Goal: Task Accomplishment & Management: Complete application form

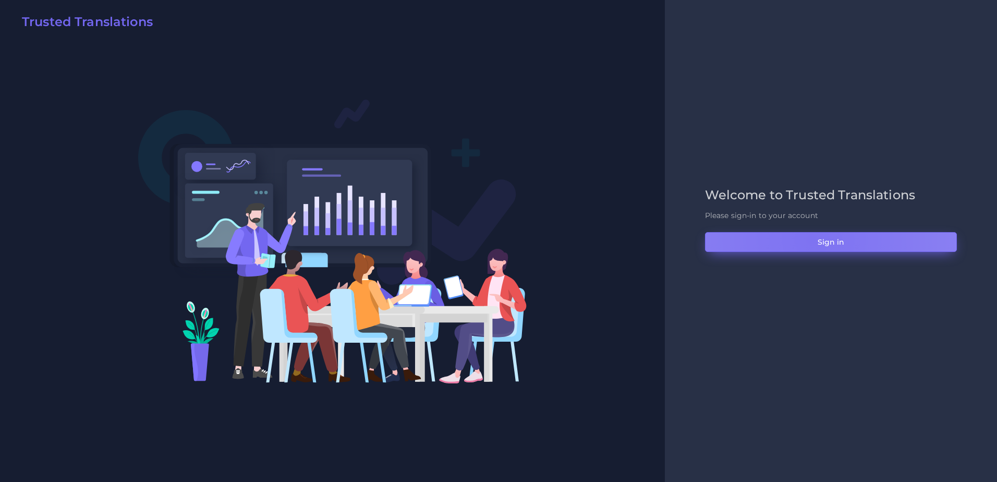
click at [811, 239] on button "Sign in" at bounding box center [831, 242] width 252 height 20
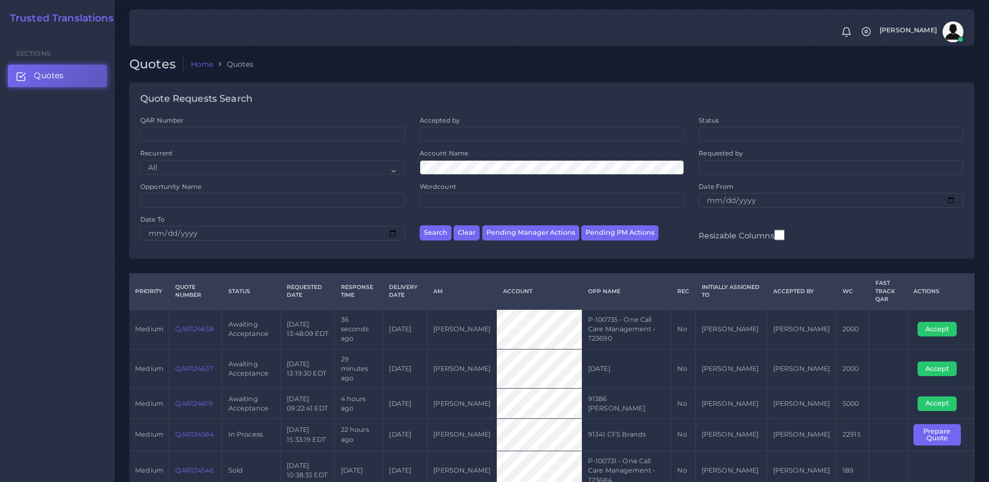
click at [201, 325] on link "QAR124638" at bounding box center [194, 329] width 38 height 8
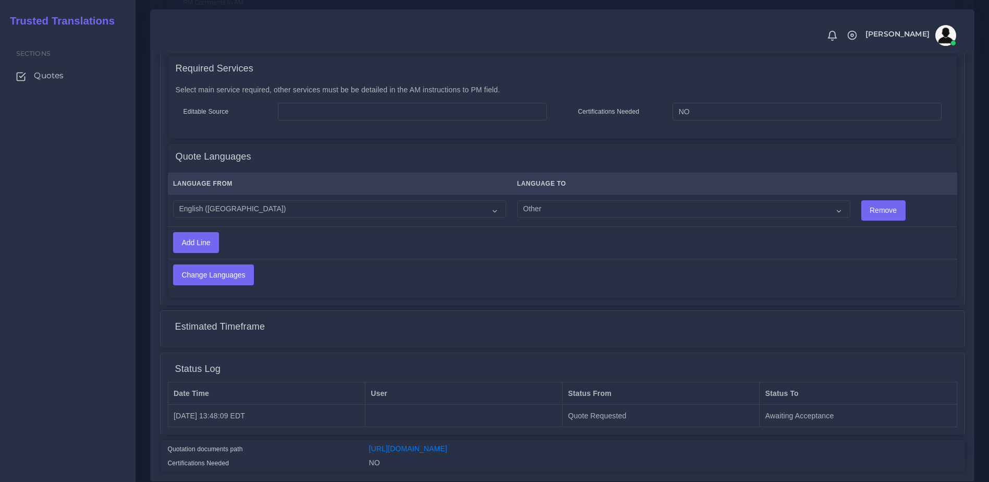
scroll to position [524, 0]
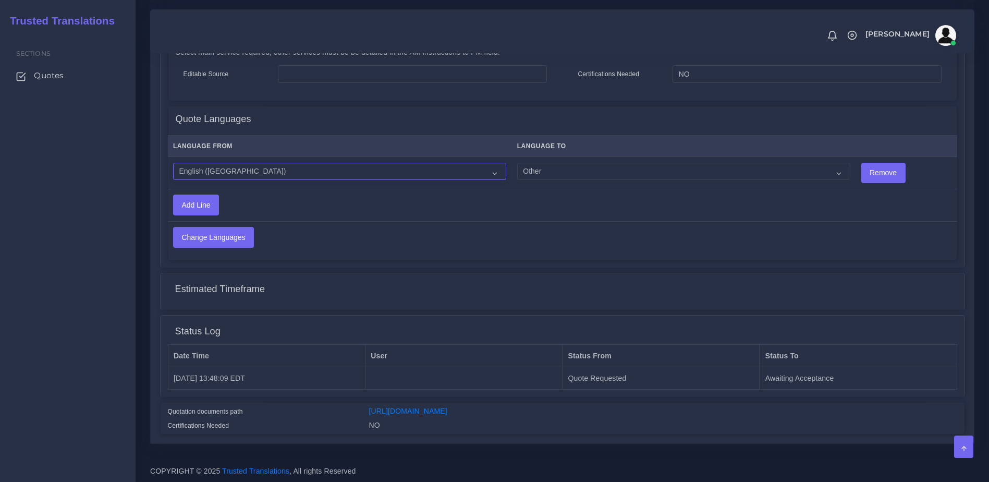
click at [222, 165] on select "Acoli Afar Afrikaans Akan Akateko Albanian American Sign Language (ASL) Amharic…" at bounding box center [339, 172] width 333 height 18
click at [603, 156] on td "Acoli Afar Afrikaans Akan Akateko Albanian American Sign Language (ASL) Amharic…" at bounding box center [683, 172] width 344 height 32
click at [564, 176] on td "Acoli Afar Afrikaans Akan Akateko Albanian American Sign Language (ASL) Amharic…" at bounding box center [683, 172] width 344 height 32
click at [537, 163] on select "Acoli Afar Afrikaans Akan Akateko Albanian American Sign Language (ASL) Amharic…" at bounding box center [683, 172] width 333 height 18
select select "53"
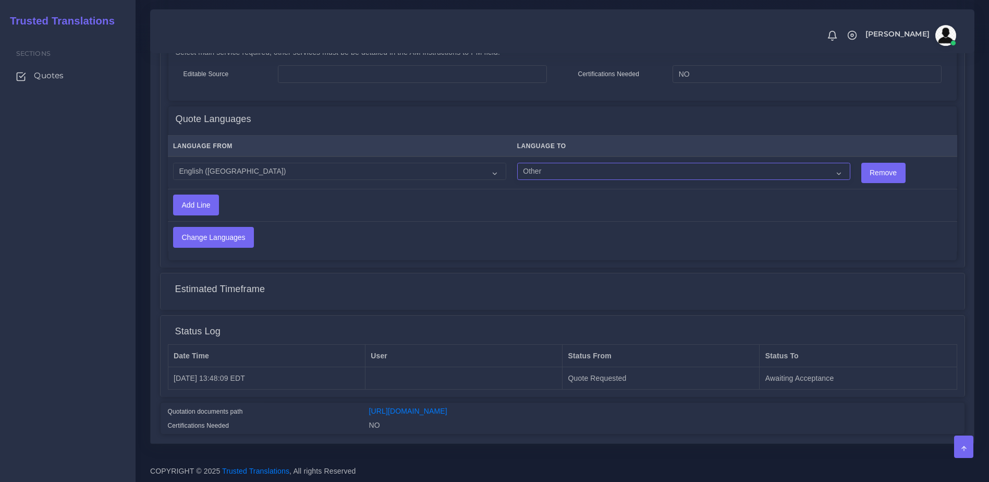
click at [517, 163] on select "Acoli Afar Afrikaans Akan Akateko Albanian American Sign Language (ASL) Amharic…" at bounding box center [683, 172] width 333 height 18
click at [509, 228] on td "Change Languages" at bounding box center [475, 237] width 615 height 32
click at [188, 227] on input "Change Languages" at bounding box center [214, 237] width 80 height 20
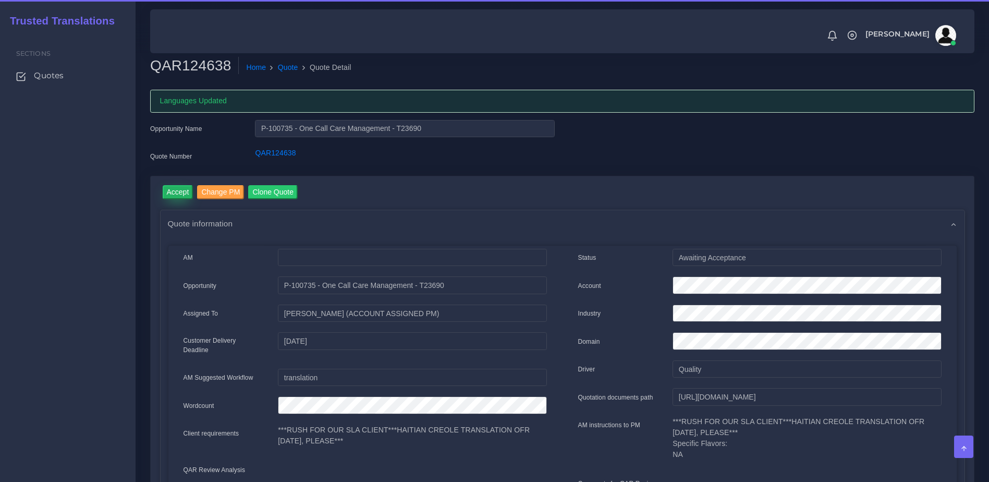
click at [175, 191] on input "Accept" at bounding box center [178, 192] width 31 height 14
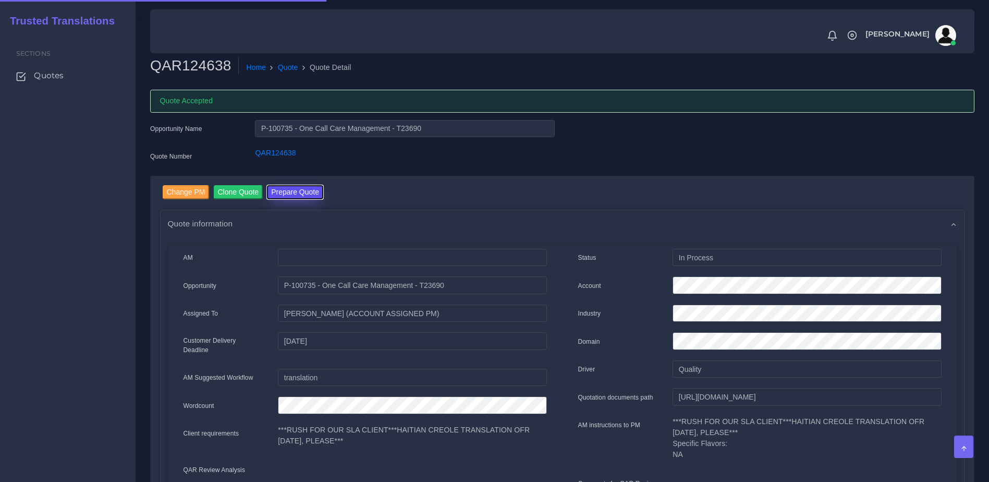
click at [306, 197] on button "Prepare Quote" at bounding box center [295, 192] width 56 height 14
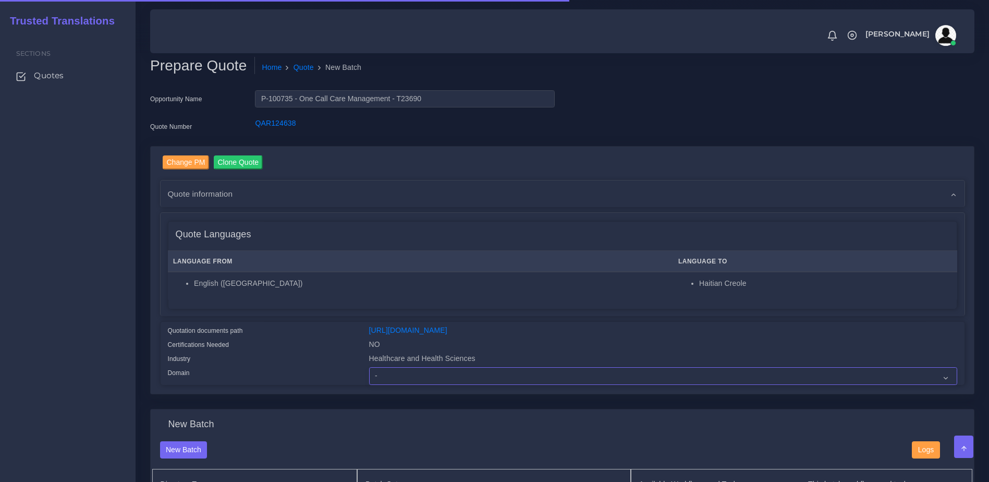
click at [441, 383] on select "- Advertising and Media Agriculture, Forestry and Fishing Architecture, Buildin…" at bounding box center [663, 376] width 588 height 18
select select "Healthcare and Health Sciences"
click at [369, 375] on select "- Advertising and Media Agriculture, Forestry and Fishing Architecture, Buildin…" at bounding box center [663, 376] width 588 height 18
click at [218, 349] on label "Certifications Needed" at bounding box center [199, 344] width 62 height 9
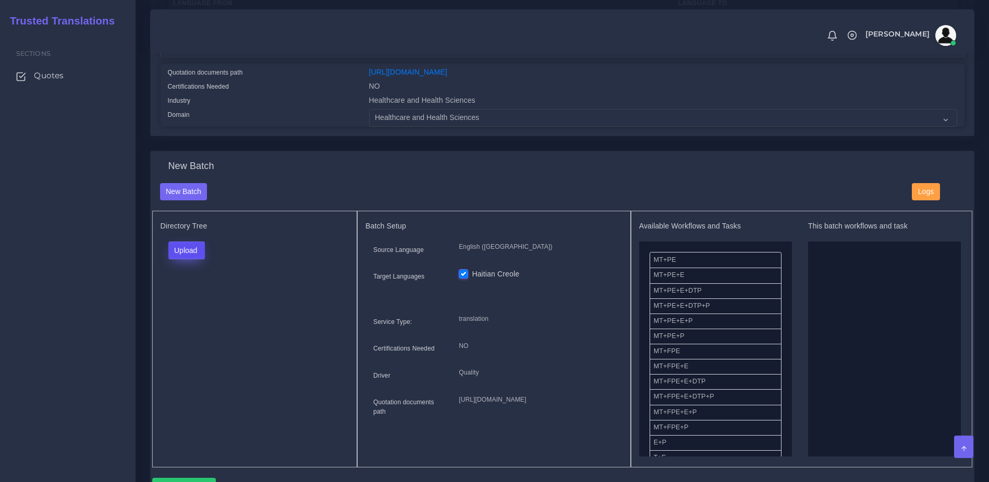
click at [172, 259] on button "Upload" at bounding box center [186, 250] width 37 height 18
click at [178, 296] on label "Files" at bounding box center [205, 290] width 72 height 13
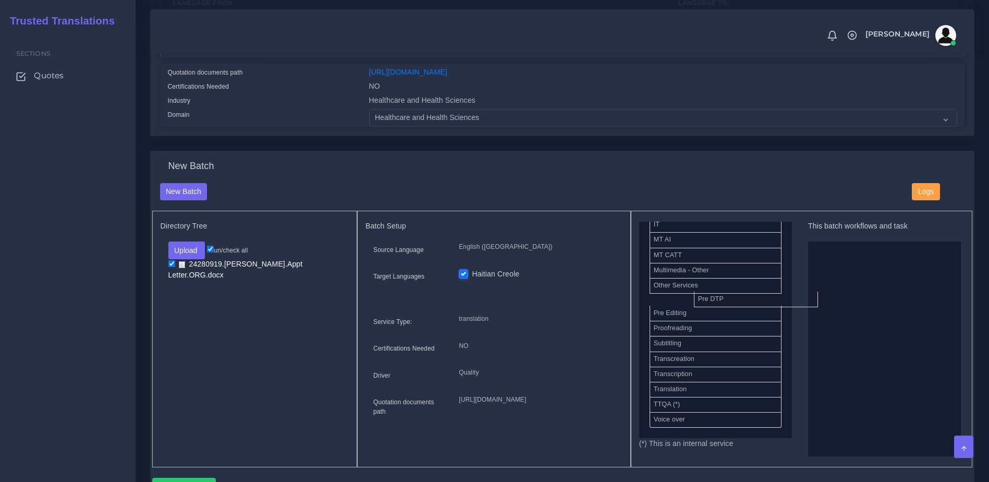
scroll to position [509, 0]
drag, startPoint x: 665, startPoint y: 308, endPoint x: 759, endPoint y: 314, distance: 93.5
drag, startPoint x: 662, startPoint y: 313, endPoint x: 837, endPoint y: 342, distance: 177.0
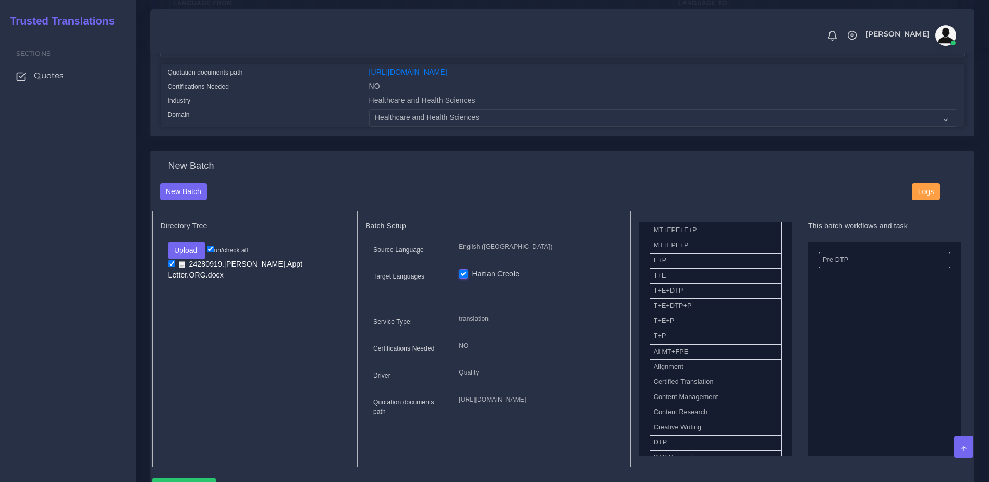
scroll to position [171, 0]
drag, startPoint x: 700, startPoint y: 319, endPoint x: 835, endPoint y: 316, distance: 135.0
drag, startPoint x: 835, startPoint y: 283, endPoint x: 701, endPoint y: 303, distance: 136.0
drag, startPoint x: 684, startPoint y: 324, endPoint x: 878, endPoint y: 303, distance: 195.6
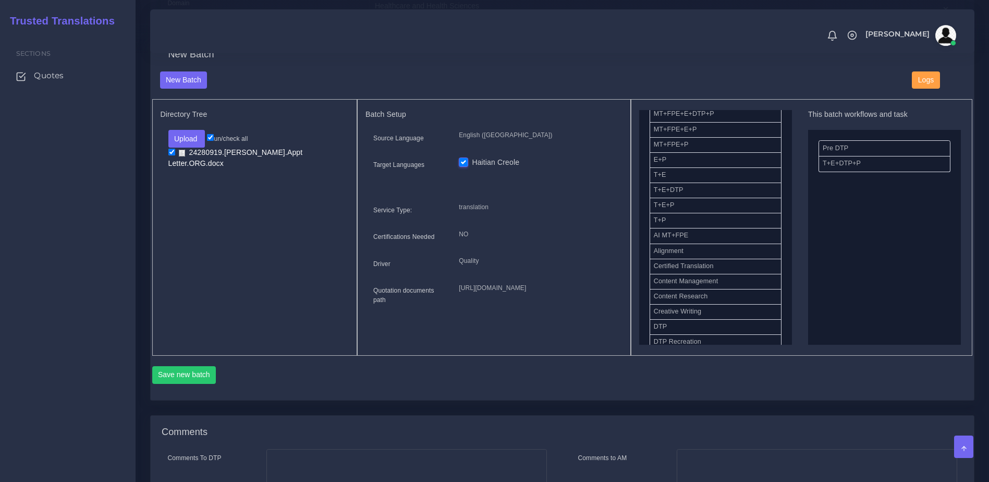
scroll to position [375, 0]
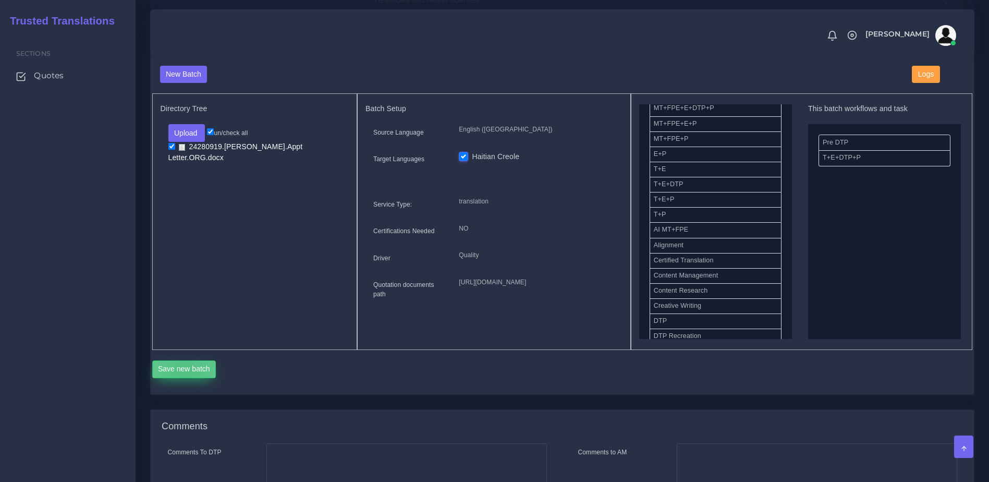
click at [185, 378] on button "Save new batch" at bounding box center [184, 369] width 64 height 18
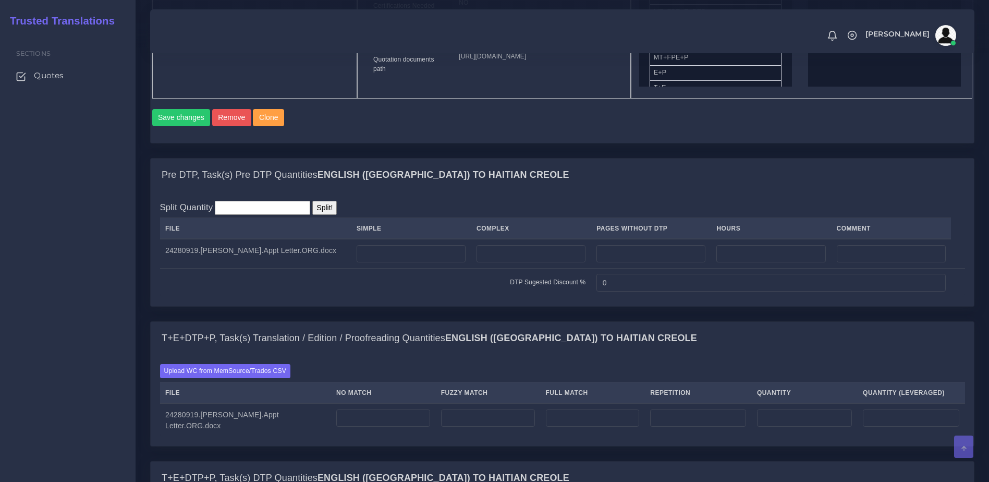
scroll to position [632, 0]
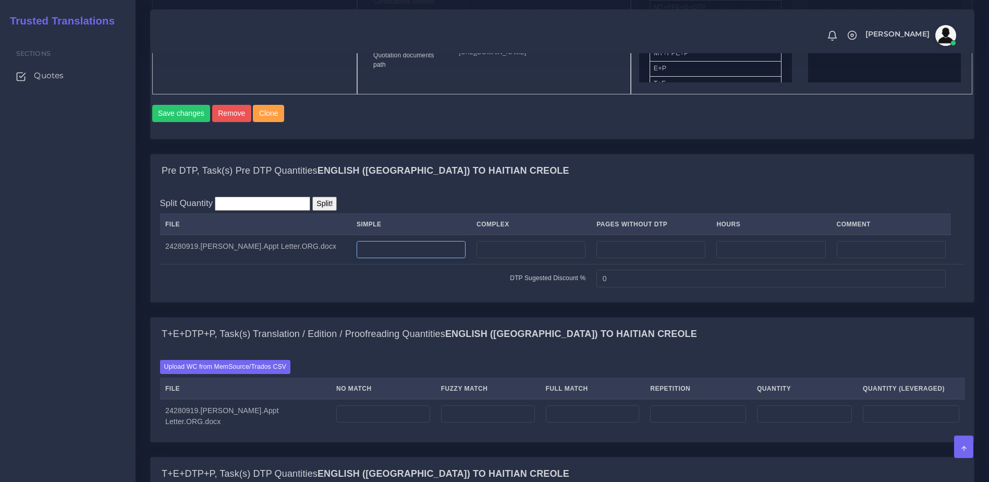
click at [396, 259] on input "number" at bounding box center [411, 250] width 109 height 18
type input "1"
click at [215, 374] on label "Upload WC from MemSource/Trados CSV" at bounding box center [225, 367] width 131 height 14
click at [0, 0] on input "Upload WC from MemSource/Trados CSV" at bounding box center [0, 0] width 0 height 0
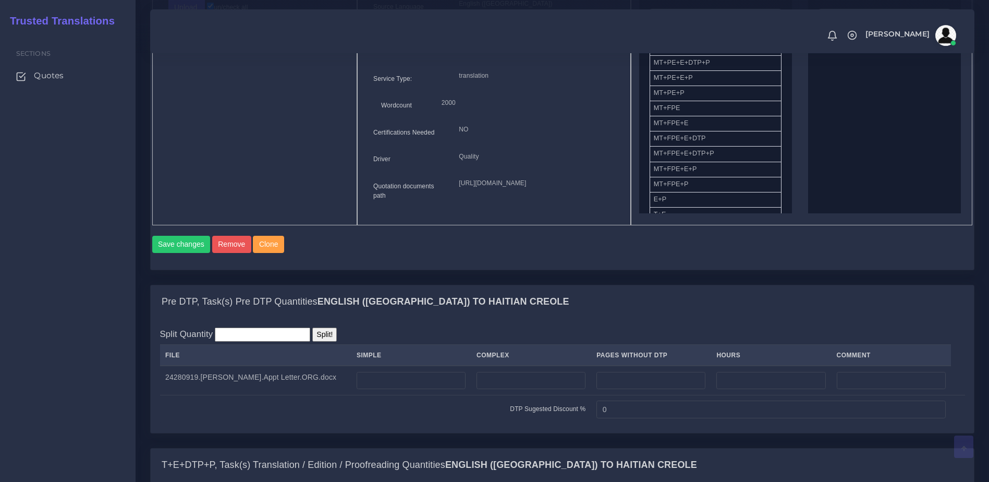
scroll to position [787, 0]
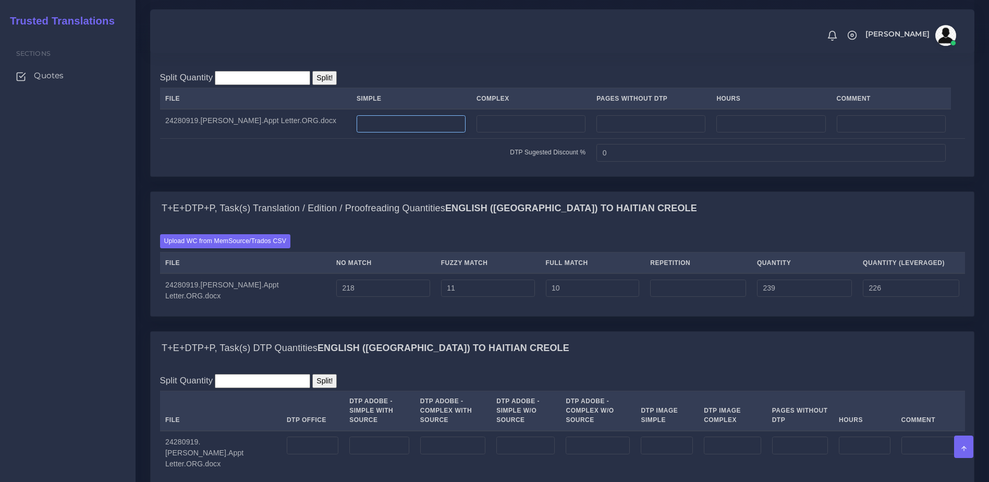
click at [399, 133] on input "number" at bounding box center [411, 124] width 109 height 18
type input "1"
click at [466, 191] on div "Pre DTP, Task(s) Pre DTP Quantities English (US) TO Haitian Creole Split Quanti…" at bounding box center [562, 109] width 840 height 163
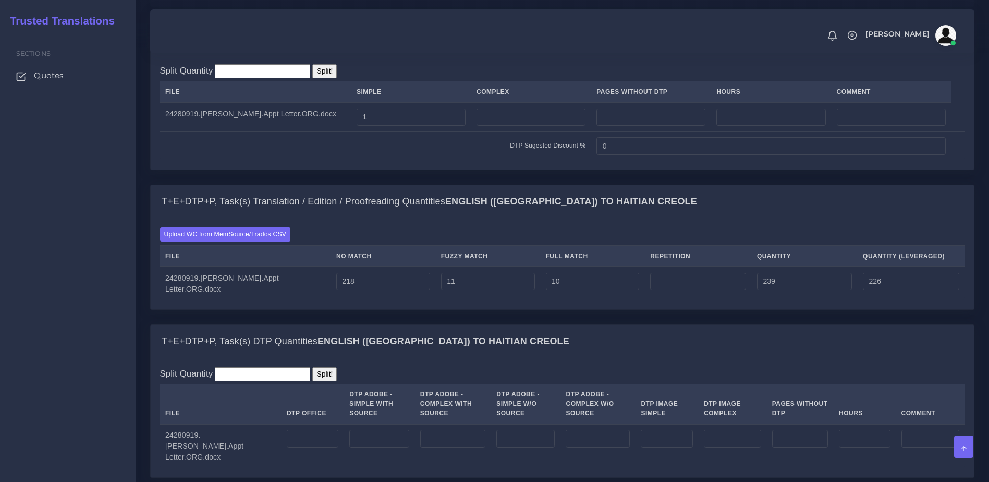
scroll to position [1170, 0]
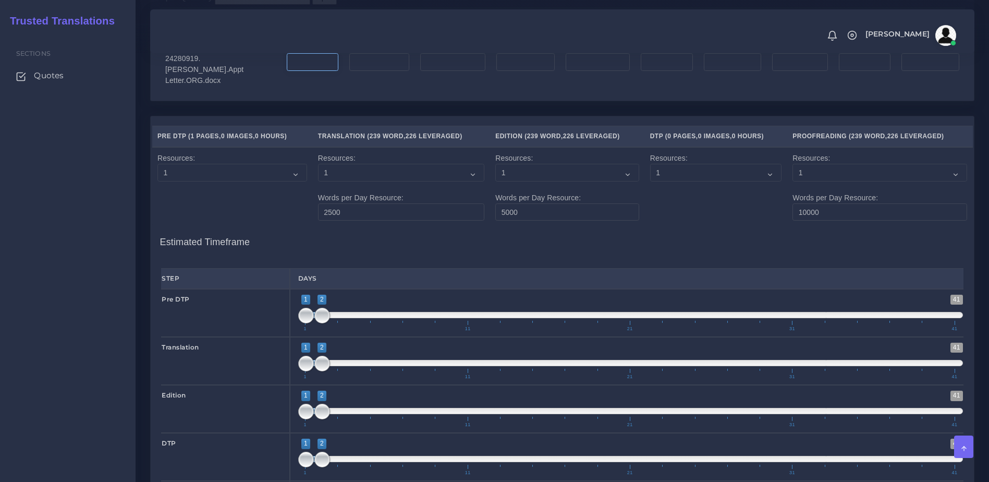
click at [294, 71] on input "number" at bounding box center [313, 62] width 52 height 18
type input "1"
click at [564, 248] on h4 "Estimated Timeframe" at bounding box center [562, 237] width 805 height 22
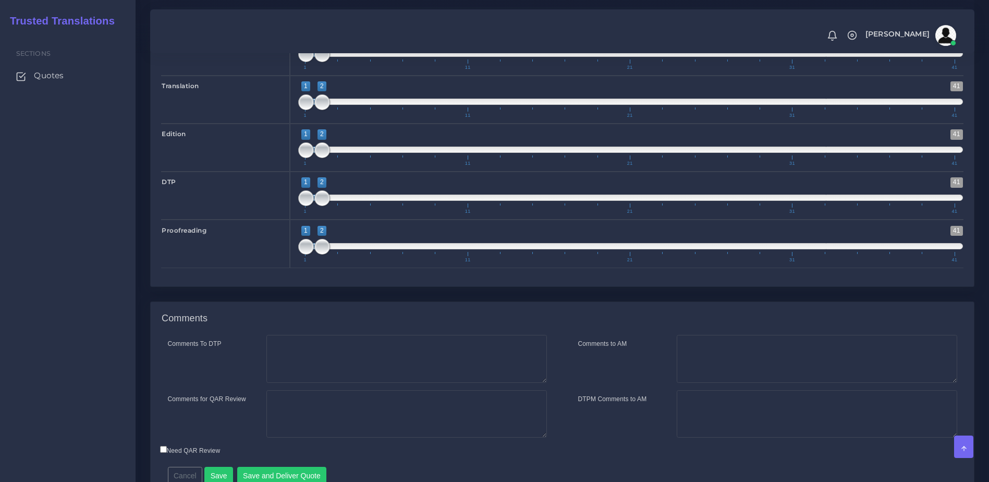
scroll to position [1508, 0]
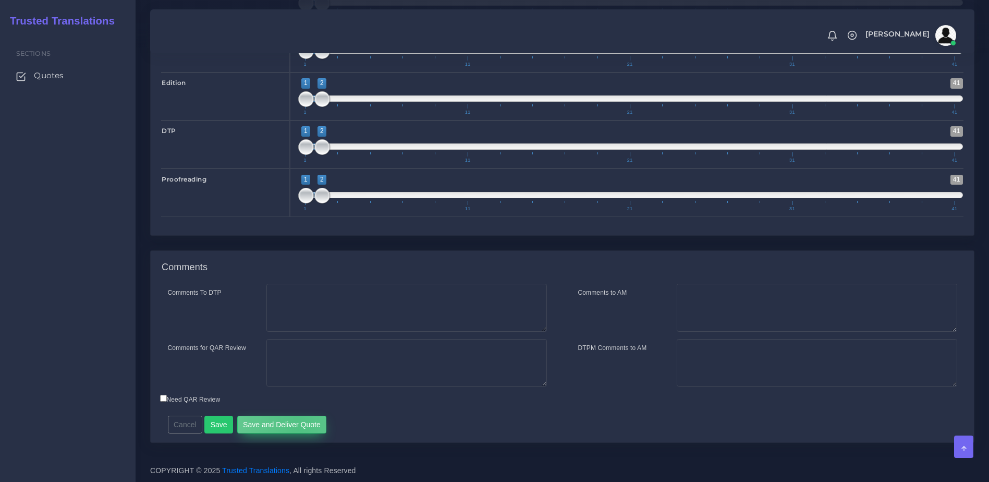
click at [295, 429] on button "Save and Deliver Quote" at bounding box center [282, 424] width 90 height 18
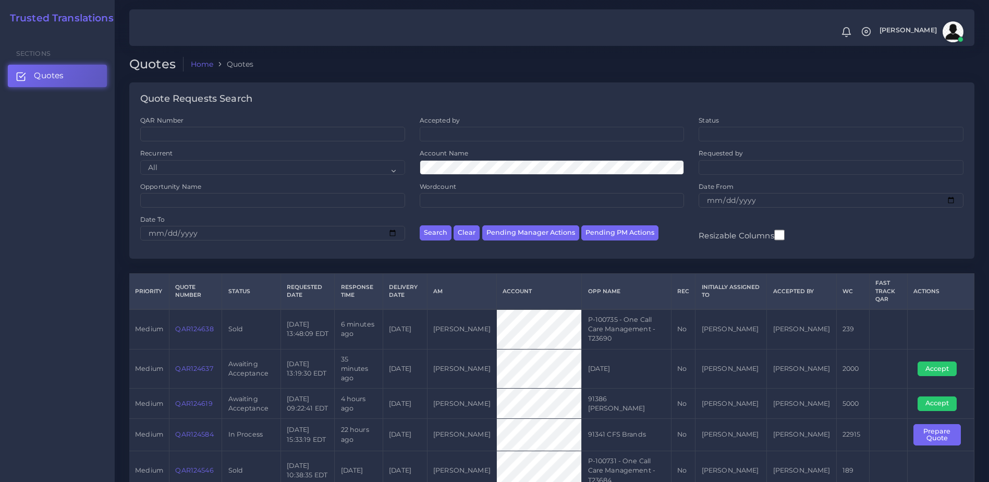
click at [200, 430] on link "QAR124584" at bounding box center [194, 434] width 38 height 8
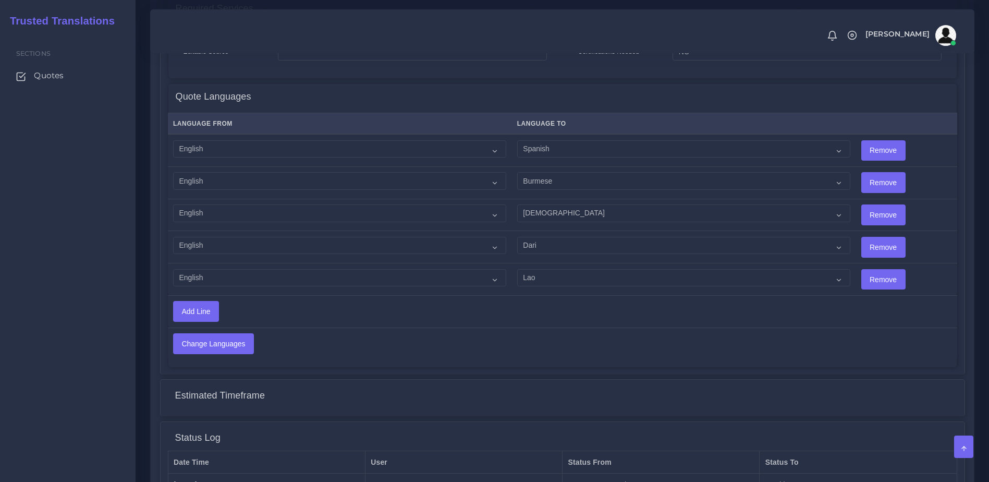
scroll to position [721, 0]
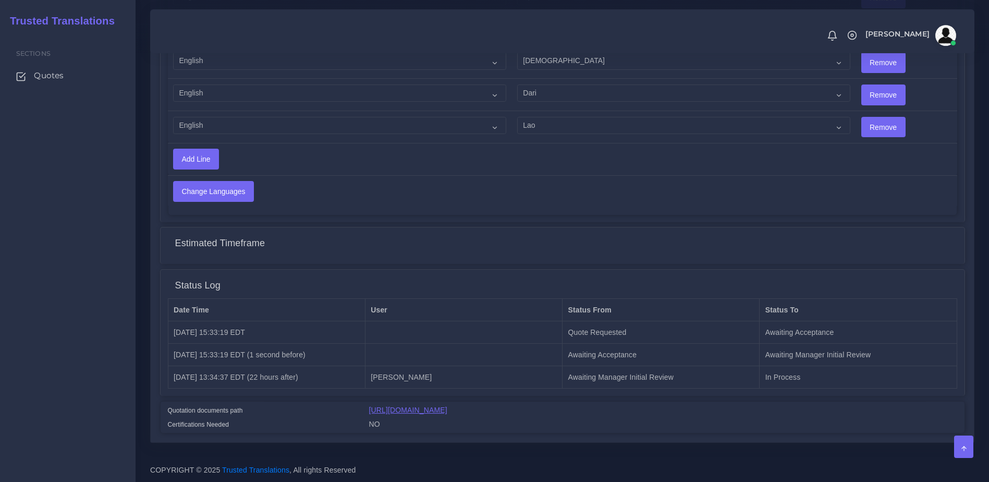
click at [447, 414] on link "https://workdrive.zoho.com/fgoh3e43b1a1fe2124b65bedd7c3c51a0e040/teams/fgoh3e43…" at bounding box center [408, 410] width 78 height 8
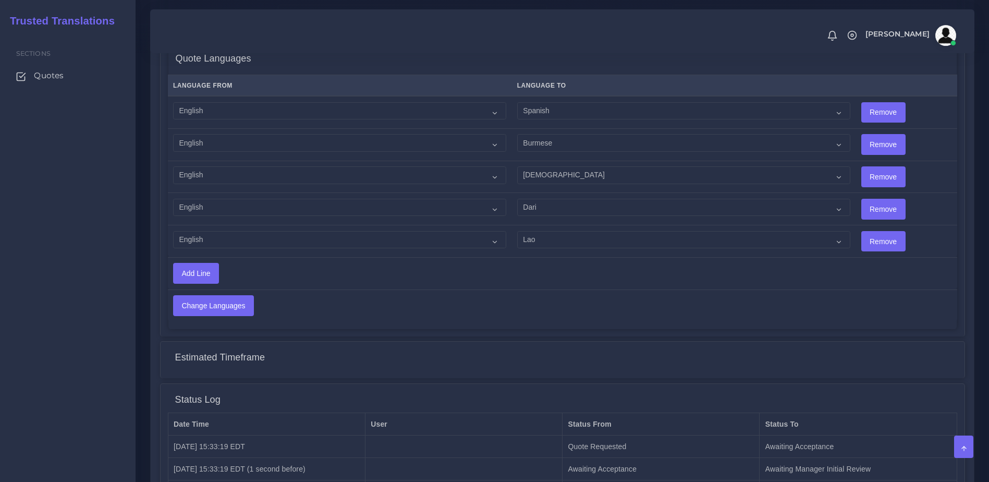
scroll to position [568, 0]
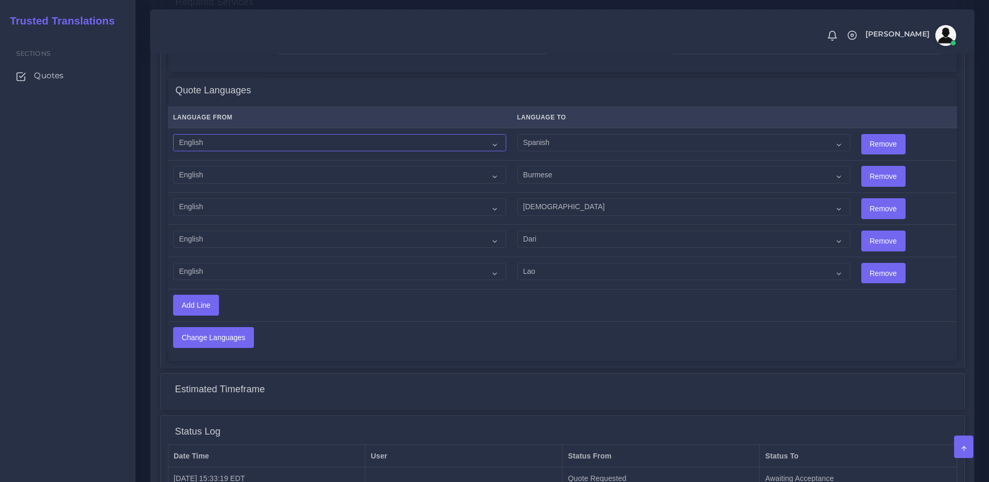
click at [205, 138] on select "Acoli Afar Afrikaans Akan Akateko Albanian American Sign Language (ASL) Amharic…" at bounding box center [339, 143] width 333 height 18
select select "14001"
click at [173, 134] on select "Acoli Afar Afrikaans Akan Akateko Albanian American Sign Language (ASL) Amharic…" at bounding box center [339, 143] width 333 height 18
click at [544, 145] on select "Acoli Afar Afrikaans Akan Akateko Albanian American Sign Language (ASL) Amharic…" at bounding box center [683, 143] width 333 height 18
select select "15011"
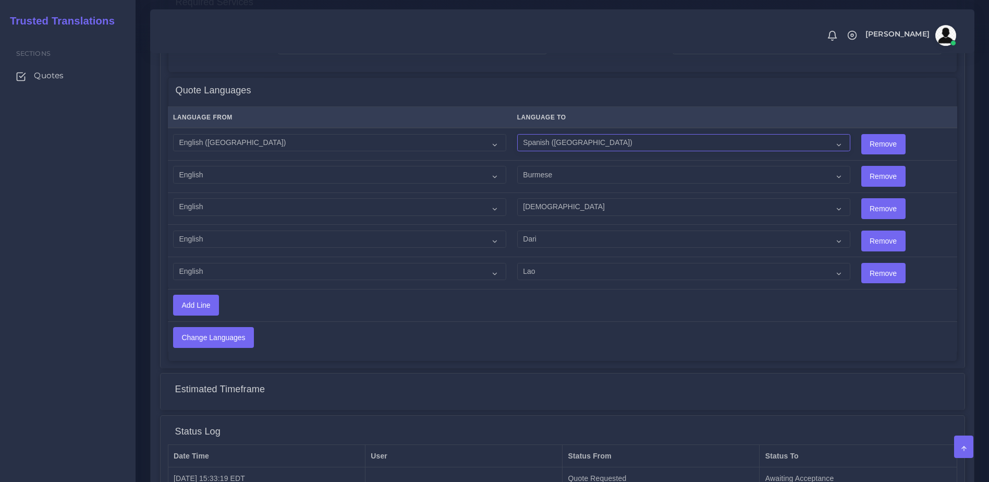
click at [517, 134] on select "Acoli Afar Afrikaans Akan Akateko Albanian American Sign Language (ASL) Amharic…" at bounding box center [683, 143] width 333 height 18
click at [200, 167] on select "Acoli Afar Afrikaans Akan Akateko Albanian American Sign Language (ASL) Amharic…" at bounding box center [339, 175] width 333 height 18
click at [173, 166] on select "Acoli Afar Afrikaans Akan Akateko Albanian American Sign Language (ASL) Amharic…" at bounding box center [339, 175] width 333 height 18
click at [231, 169] on select "Acoli Afar Afrikaans Akan Akateko Albanian American Sign Language (ASL) Amharic…" at bounding box center [339, 175] width 333 height 18
select select "14001"
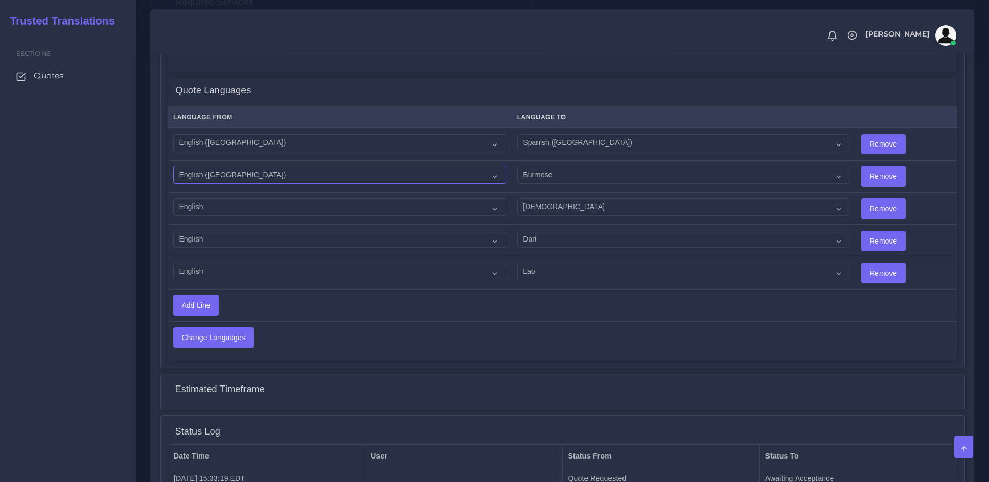
click at [173, 166] on select "Acoli Afar Afrikaans Akan Akateko Albanian American Sign Language (ASL) Amharic…" at bounding box center [339, 175] width 333 height 18
click at [219, 203] on select "Acoli Afar Afrikaans Akan Akateko Albanian American Sign Language (ASL) Amharic…" at bounding box center [339, 207] width 333 height 18
select select "14001"
click at [173, 198] on select "Acoli Afar Afrikaans Akan Akateko Albanian American Sign Language (ASL) Amharic…" at bounding box center [339, 207] width 333 height 18
click at [226, 227] on td "Acoli Afar Afrikaans Akan Akateko Albanian American Sign Language (ASL) Amharic…" at bounding box center [340, 241] width 344 height 32
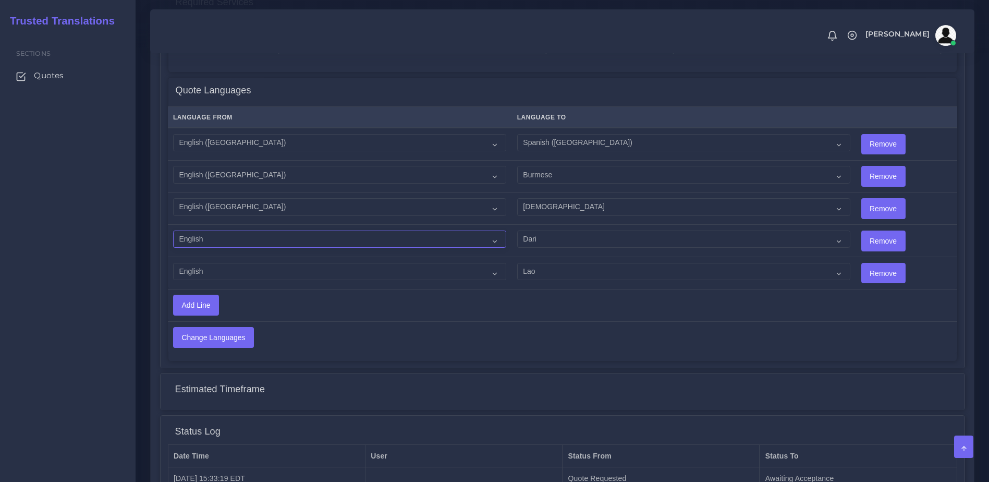
drag, startPoint x: 225, startPoint y: 239, endPoint x: 277, endPoint y: 256, distance: 54.2
click at [225, 239] on select "Acoli Afar Afrikaans Akan Akateko Albanian American Sign Language (ASL) Amharic…" at bounding box center [339, 239] width 333 height 18
select select "14001"
click at [173, 230] on select "Acoli Afar Afrikaans Akan Akateko Albanian American Sign Language (ASL) Amharic…" at bounding box center [339, 239] width 333 height 18
click at [198, 271] on select "Acoli Afar Afrikaans Akan Akateko Albanian American Sign Language (ASL) Amharic…" at bounding box center [339, 272] width 333 height 18
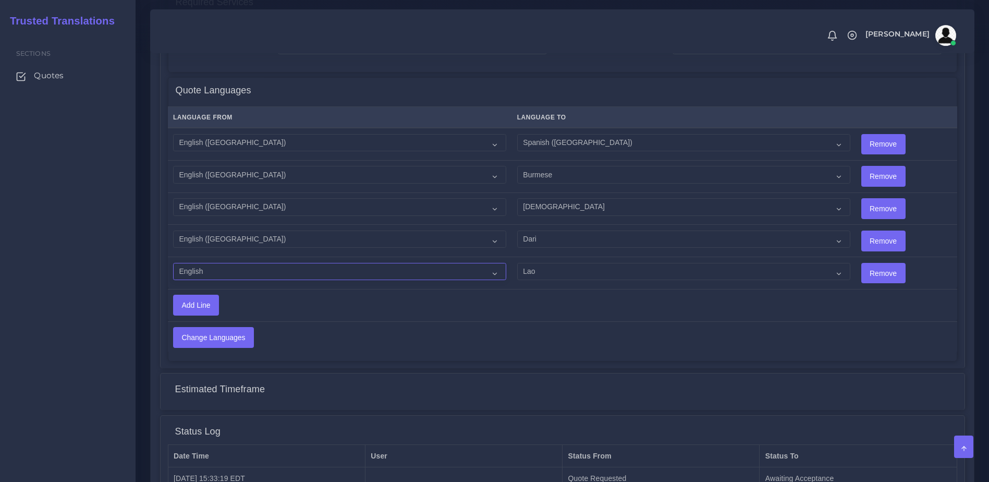
select select "14001"
click at [173, 263] on select "Acoli Afar Afrikaans Akan Akateko Albanian American Sign Language (ASL) Amharic…" at bounding box center [339, 272] width 333 height 18
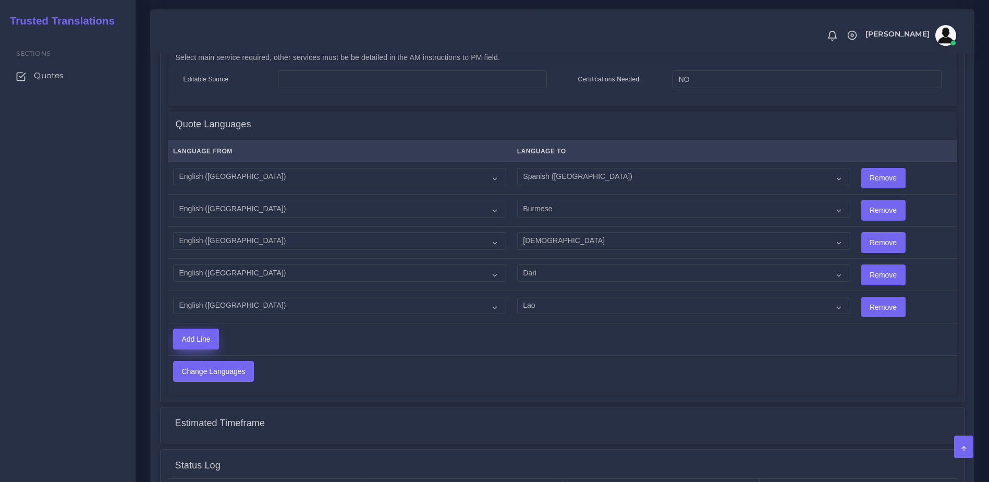
click at [210, 344] on div "Language From Language To Acoli Afar Afrikaans Akan Akateko Albanian Remove" at bounding box center [562, 263] width 789 height 247
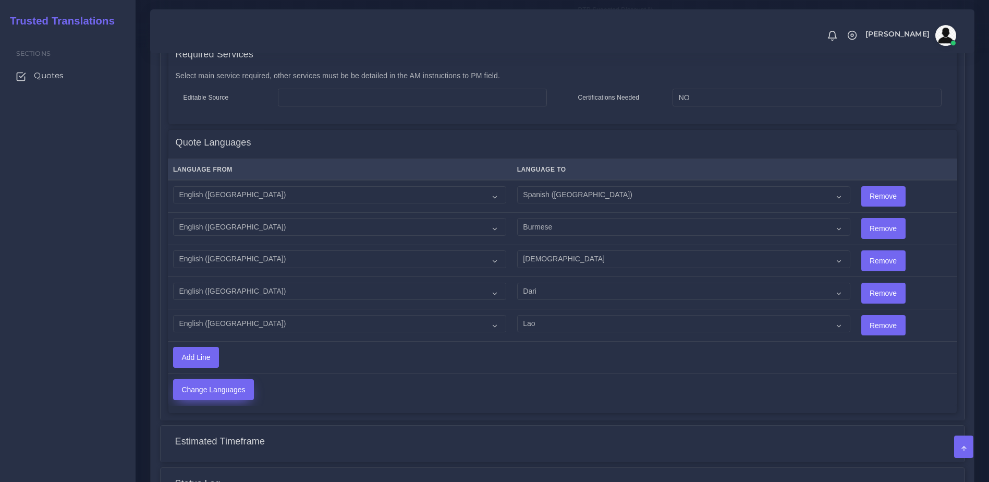
click at [226, 390] on input "Change Languages" at bounding box center [214, 390] width 80 height 20
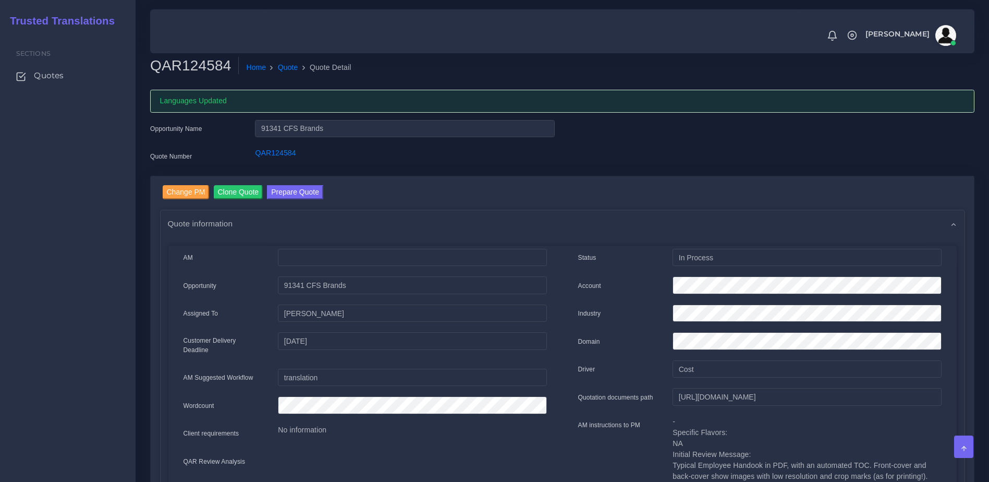
click at [44, 312] on div "Sections Quotes" at bounding box center [68, 256] width 136 height 449
click at [292, 195] on button "Prepare Quote" at bounding box center [295, 192] width 56 height 14
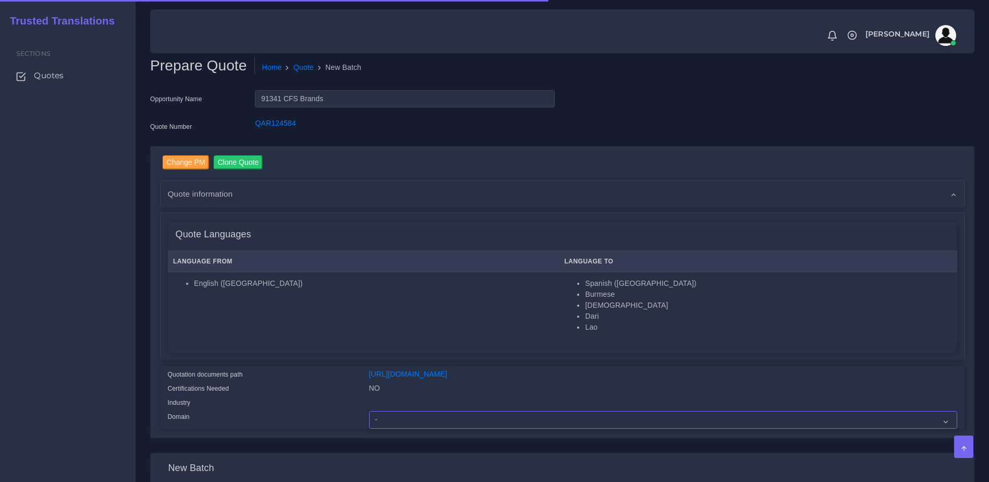
click at [397, 429] on select "- Advertising and Media Agriculture, Forestry and Fishing Architecture, Buildin…" at bounding box center [663, 420] width 588 height 18
click at [423, 420] on select "- Advertising and Media Agriculture, Forestry and Fishing Architecture, Buildin…" at bounding box center [663, 420] width 588 height 18
click at [76, 349] on div "Sections Quotes" at bounding box center [68, 256] width 136 height 449
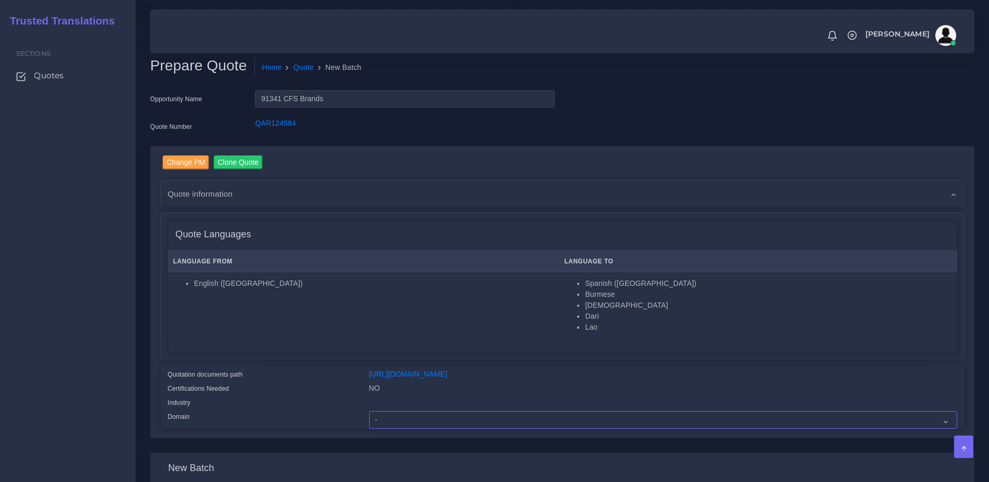
click at [459, 421] on select "- Advertising and Media Agriculture, Forestry and Fishing Architecture, Buildin…" at bounding box center [663, 420] width 588 height 18
select select "Industrial Manufacturing"
click at [369, 419] on select "- Advertising and Media Agriculture, Forestry and Fishing Architecture, Buildin…" at bounding box center [663, 420] width 588 height 18
click at [373, 397] on div "NO" at bounding box center [663, 390] width 604 height 14
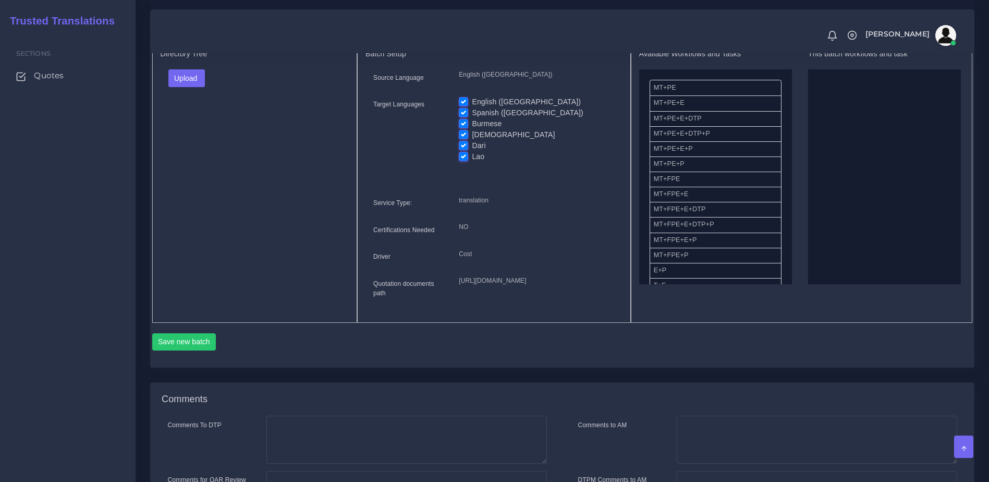
scroll to position [410, 0]
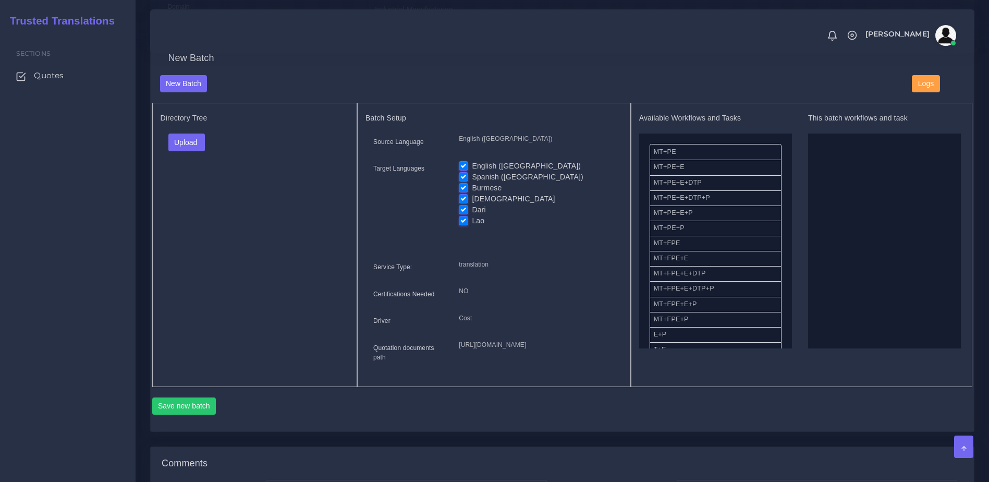
click at [472, 169] on label "English ([GEOGRAPHIC_DATA])" at bounding box center [526, 166] width 109 height 11
click at [467, 169] on input "English ([GEOGRAPHIC_DATA])" at bounding box center [463, 165] width 9 height 9
click at [472, 172] on label "English ([GEOGRAPHIC_DATA])" at bounding box center [526, 166] width 109 height 11
click at [460, 170] on input "English ([GEOGRAPHIC_DATA])" at bounding box center [463, 165] width 9 height 9
click at [472, 172] on label "English ([GEOGRAPHIC_DATA])" at bounding box center [526, 166] width 109 height 11
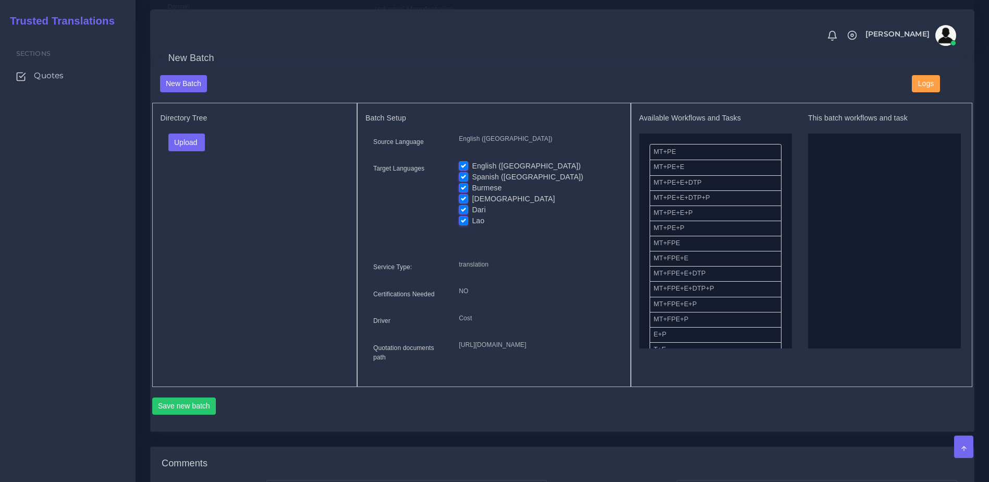
click at [462, 170] on input "English ([GEOGRAPHIC_DATA])" at bounding box center [463, 165] width 9 height 9
click at [472, 172] on label "English ([GEOGRAPHIC_DATA])" at bounding box center [526, 166] width 109 height 11
click at [462, 170] on input "English ([GEOGRAPHIC_DATA])" at bounding box center [463, 165] width 9 height 9
checkbox input "true"
click at [472, 182] on label "Spanish ([GEOGRAPHIC_DATA])" at bounding box center [527, 177] width 111 height 11
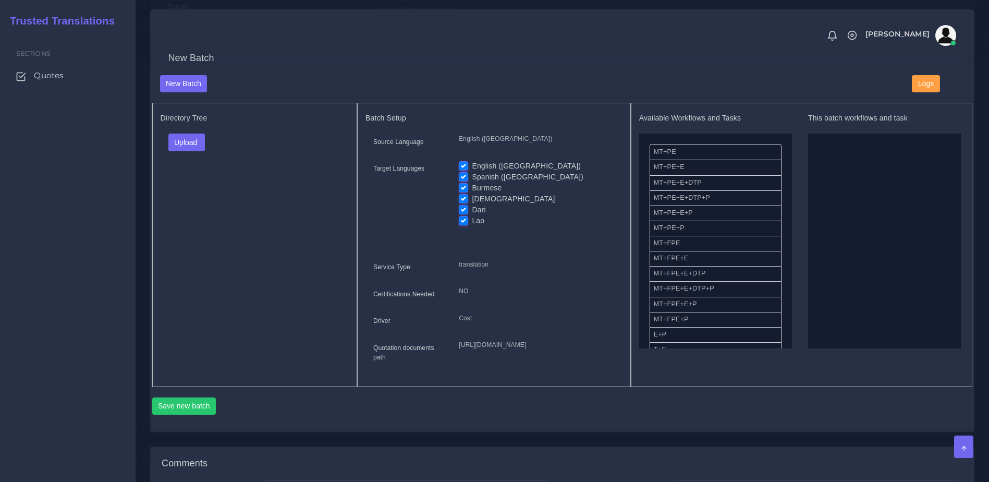
click at [462, 181] on input "Spanish ([GEOGRAPHIC_DATA])" at bounding box center [463, 176] width 9 height 9
checkbox input "false"
click at [472, 193] on label "Burmese" at bounding box center [487, 187] width 30 height 11
click at [464, 192] on input "Burmese" at bounding box center [463, 186] width 9 height 9
checkbox input "false"
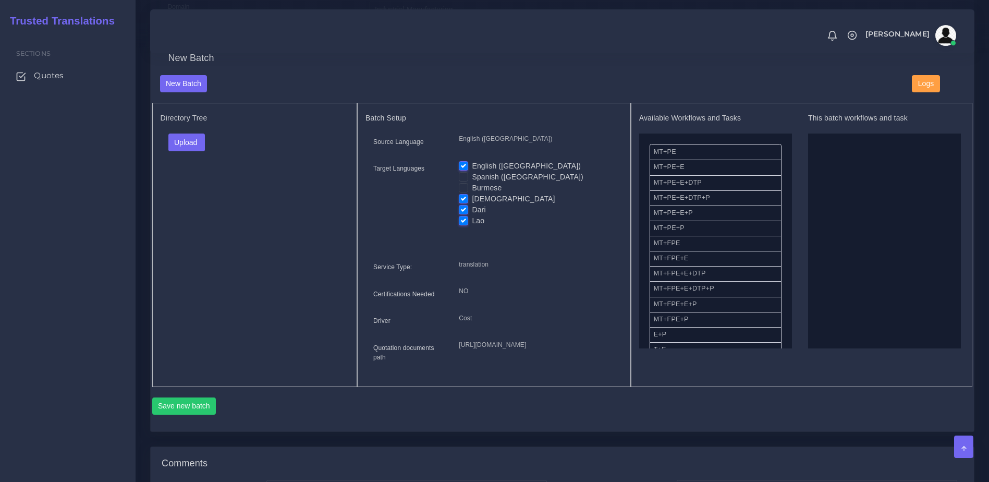
click at [472, 204] on label "[DEMOGRAPHIC_DATA]" at bounding box center [513, 198] width 83 height 11
click at [466, 203] on input "[DEMOGRAPHIC_DATA]" at bounding box center [463, 197] width 9 height 9
checkbox input "false"
click at [472, 215] on label "Dari" at bounding box center [479, 209] width 14 height 11
click at [462, 214] on input "Dari" at bounding box center [463, 208] width 9 height 9
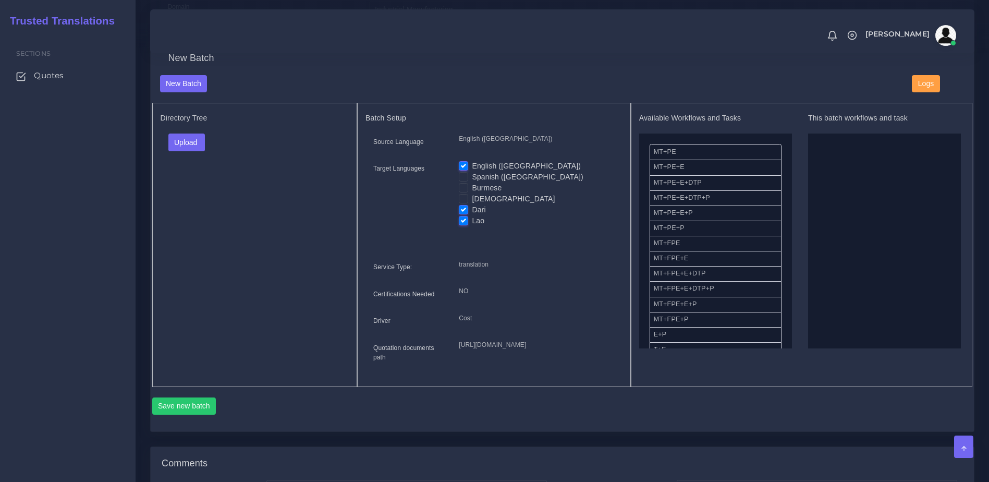
checkbox input "false"
click at [472, 226] on label "Lao" at bounding box center [478, 220] width 13 height 11
click at [461, 225] on input "Lao" at bounding box center [463, 219] width 9 height 9
checkbox input "false"
click at [165, 152] on div "Upload Folder Files un/check all" at bounding box center [255, 145] width 189 height 25
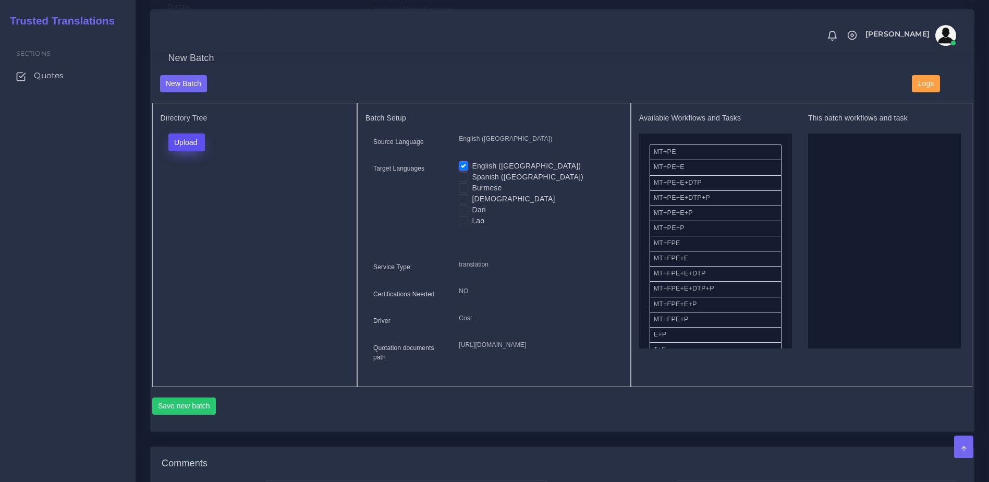
click at [179, 151] on button "Upload" at bounding box center [186, 142] width 37 height 18
click at [186, 189] on label "Files" at bounding box center [205, 182] width 72 height 13
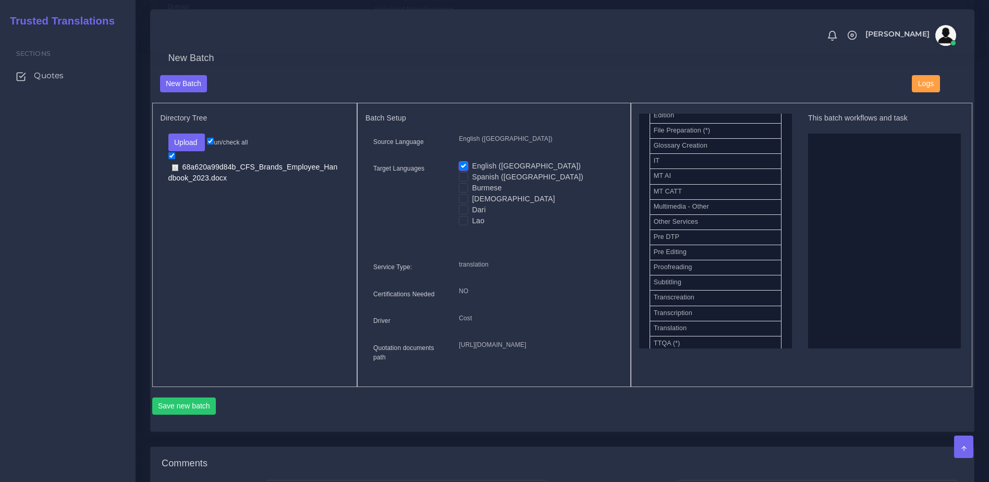
scroll to position [473, 0]
drag, startPoint x: 691, startPoint y: 251, endPoint x: 819, endPoint y: 252, distance: 128.3
drag, startPoint x: 698, startPoint y: 214, endPoint x: 877, endPoint y: 230, distance: 180.1
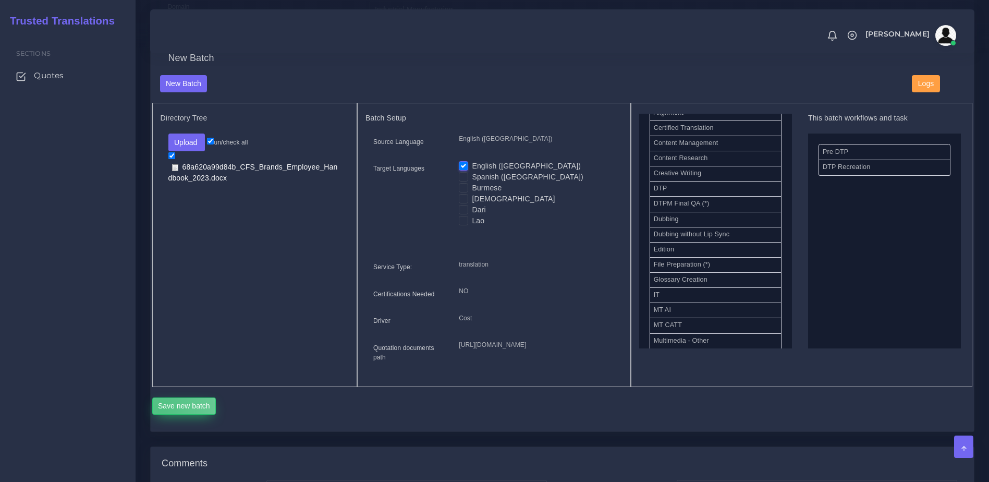
click at [161, 415] on button "Save new batch" at bounding box center [184, 406] width 64 height 18
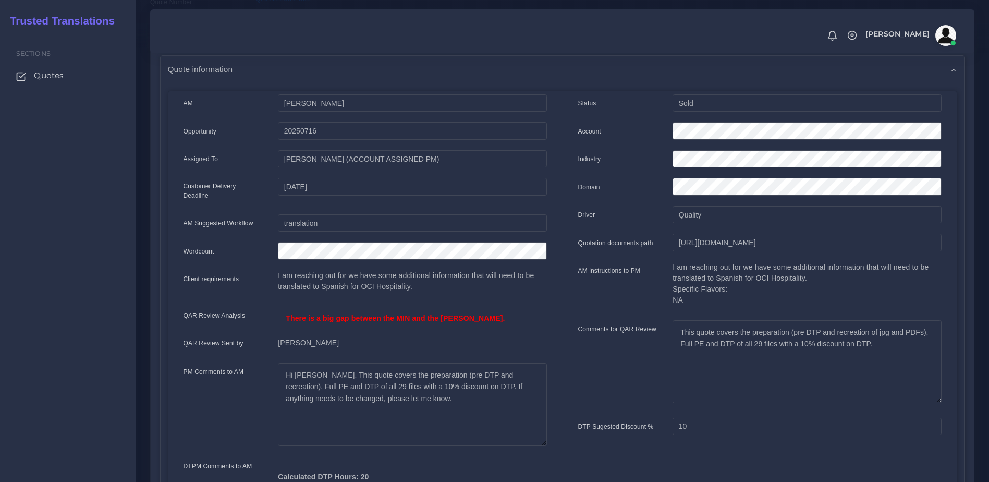
scroll to position [117, 0]
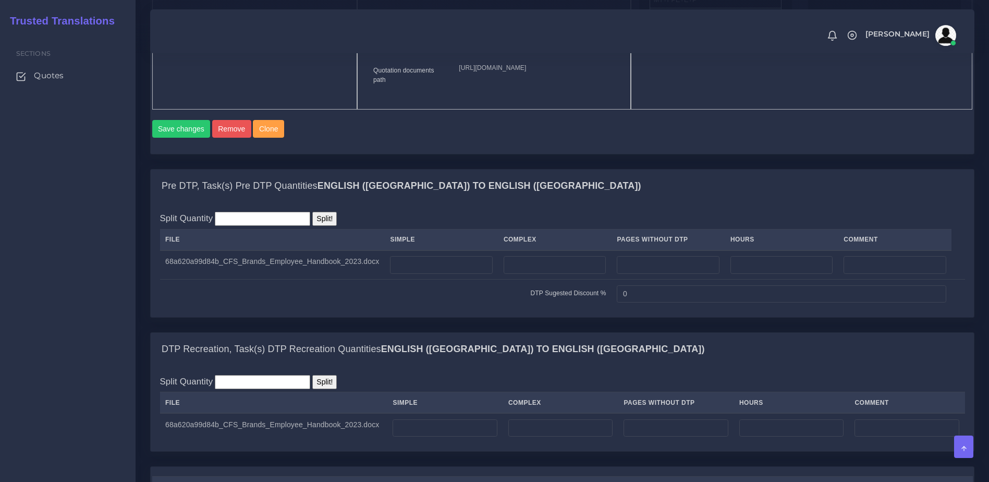
scroll to position [809, 0]
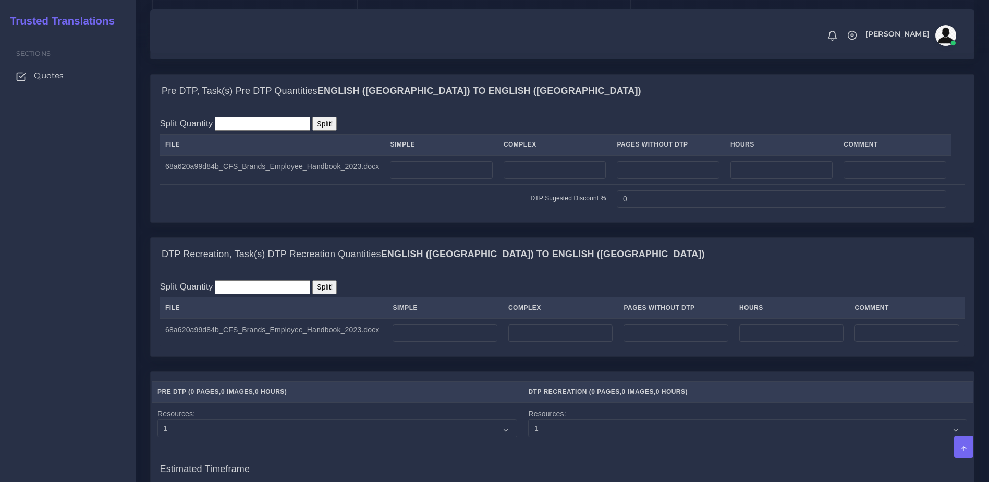
click at [613, 271] on div "DTP Recreation, Task(s) DTP Recreation Quantities English ([GEOGRAPHIC_DATA]) T…" at bounding box center [562, 254] width 823 height 33
click at [537, 179] on input "number" at bounding box center [555, 170] width 103 height 18
type input "60"
click at [528, 213] on td "DTP Sugested Discount %" at bounding box center [385, 199] width 451 height 29
click at [430, 347] on td at bounding box center [445, 332] width 116 height 29
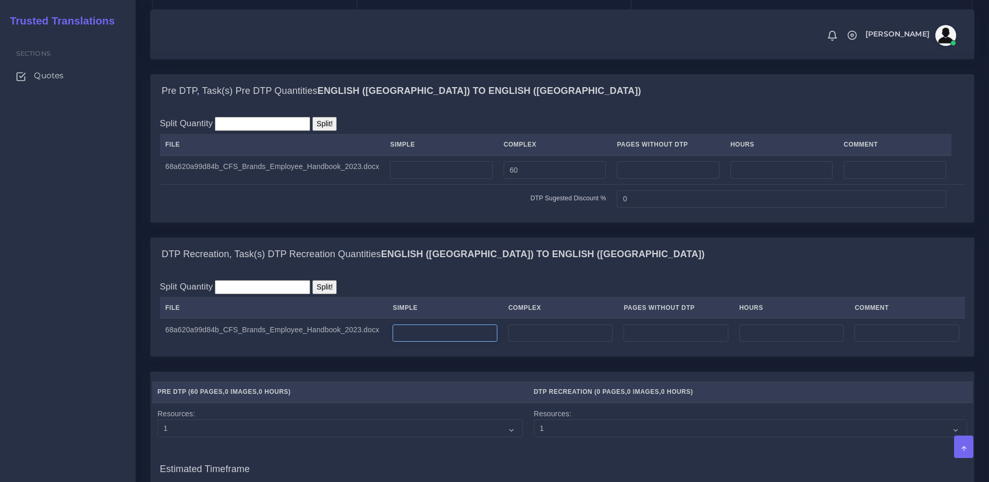
click at [430, 342] on input "number" at bounding box center [445, 333] width 105 height 18
click at [549, 342] on input "number" at bounding box center [560, 333] width 105 height 18
type input "2"
click at [540, 371] on div "DTP Recreation, Task(s) DTP Recreation Quantities English ([GEOGRAPHIC_DATA]) T…" at bounding box center [562, 304] width 840 height 134
click at [590, 271] on div "DTP Recreation, Task(s) DTP Recreation Quantities English ([GEOGRAPHIC_DATA]) T…" at bounding box center [562, 254] width 823 height 33
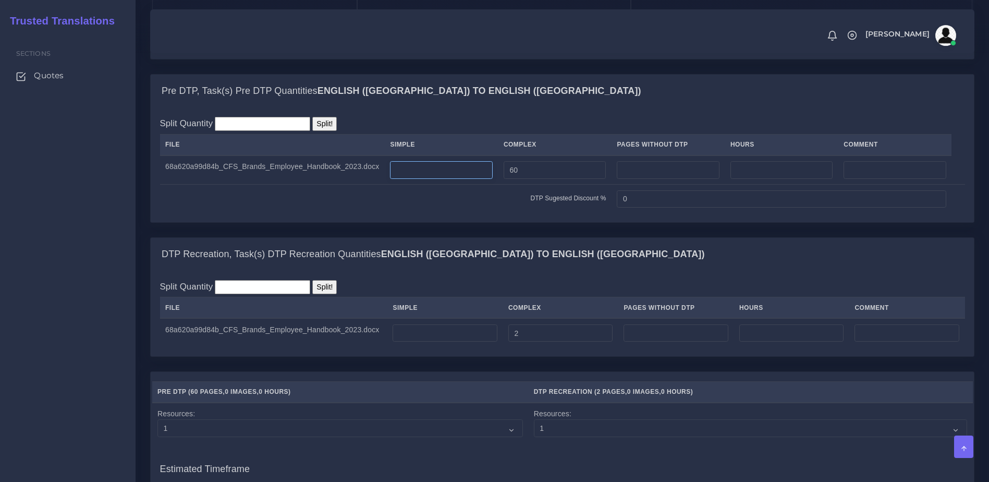
click at [464, 179] on input "number" at bounding box center [441, 170] width 102 height 18
drag, startPoint x: 566, startPoint y: 213, endPoint x: 503, endPoint y: 216, distance: 63.2
click at [503, 185] on td "60" at bounding box center [555, 169] width 114 height 29
type input "7"
click at [527, 237] on div "Pre DTP, Task(s) Pre DTP Quantities English ([GEOGRAPHIC_DATA]) TO English (US)…" at bounding box center [562, 155] width 840 height 163
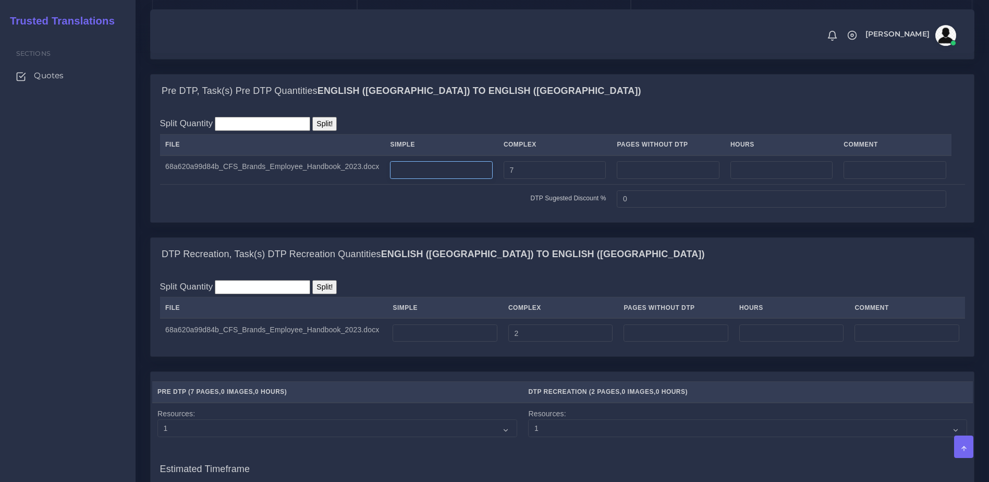
click at [421, 179] on input "number" at bounding box center [441, 170] width 102 height 18
type input "8"
type input "53"
click at [428, 222] on div "Split Quantity Split! File Simple Complex Pages Without DTP Hours Comment 53 7 0" at bounding box center [562, 165] width 823 height 114
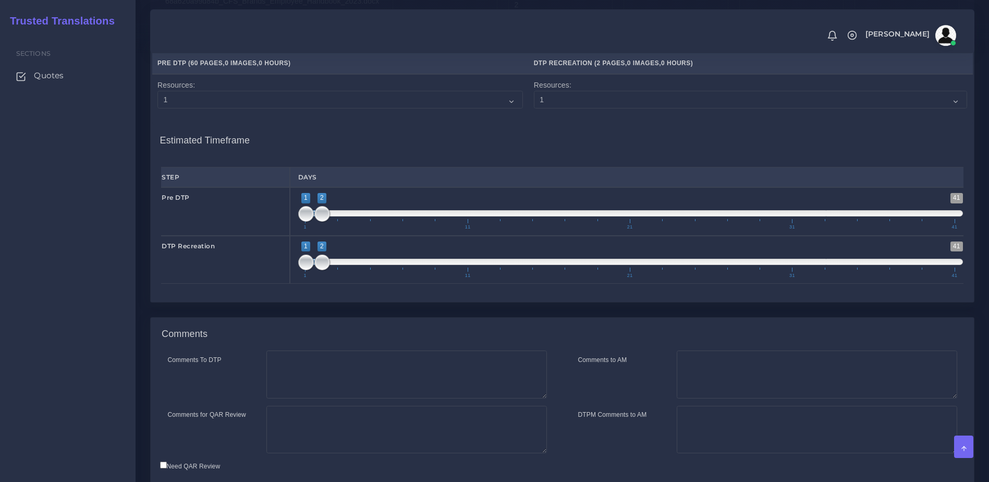
scroll to position [1141, 0]
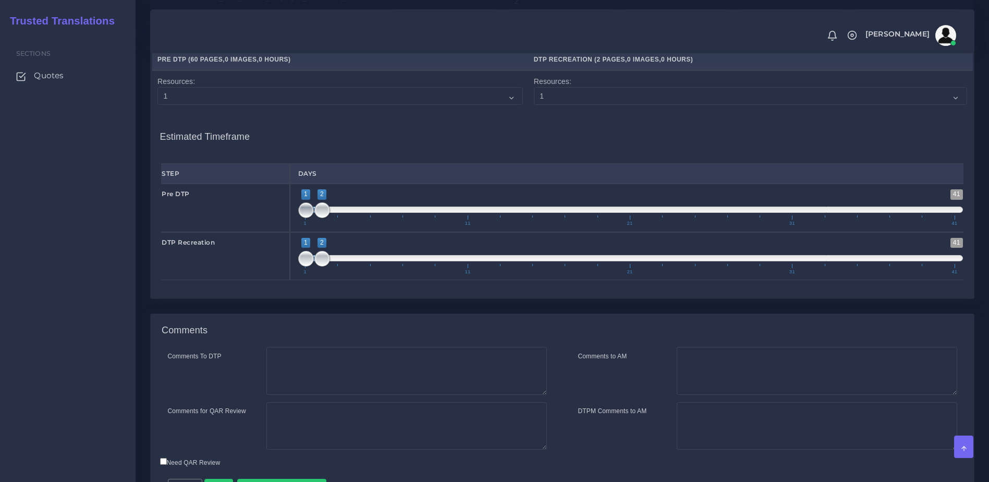
type input "2;2"
drag, startPoint x: 314, startPoint y: 254, endPoint x: 321, endPoint y: 255, distance: 6.8
click at [314, 218] on span at bounding box center [306, 210] width 16 height 16
type input "1;1"
drag, startPoint x: 319, startPoint y: 299, endPoint x: 304, endPoint y: 299, distance: 14.6
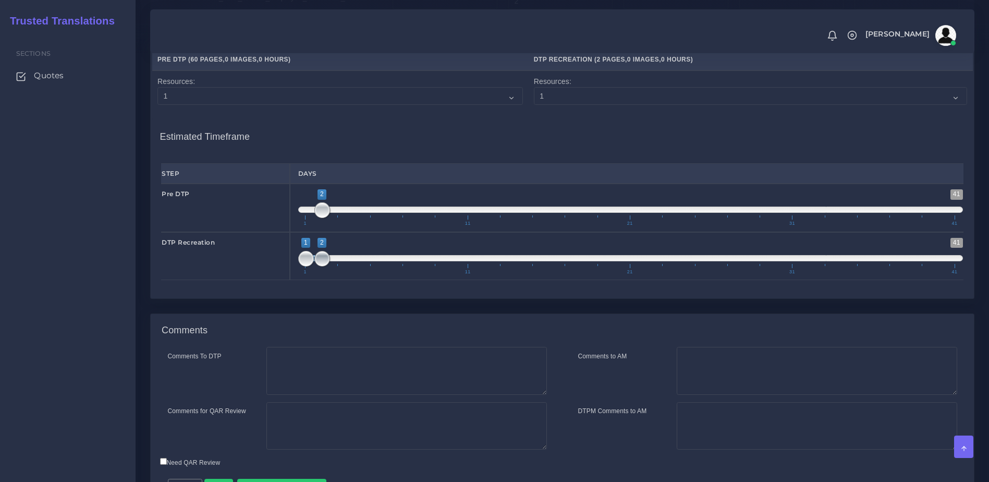
click at [314, 266] on span at bounding box center [322, 259] width 16 height 16
click at [341, 347] on div "Comments" at bounding box center [562, 330] width 823 height 33
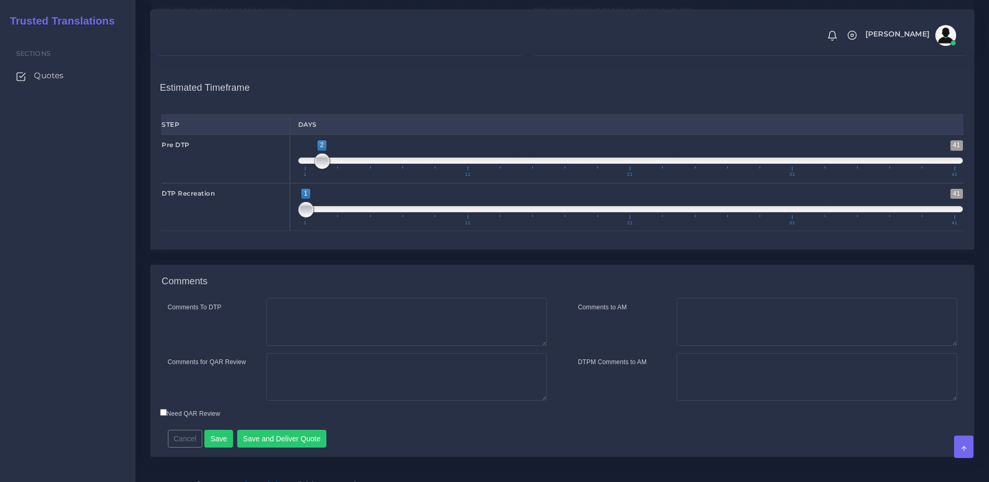
scroll to position [1245, 0]
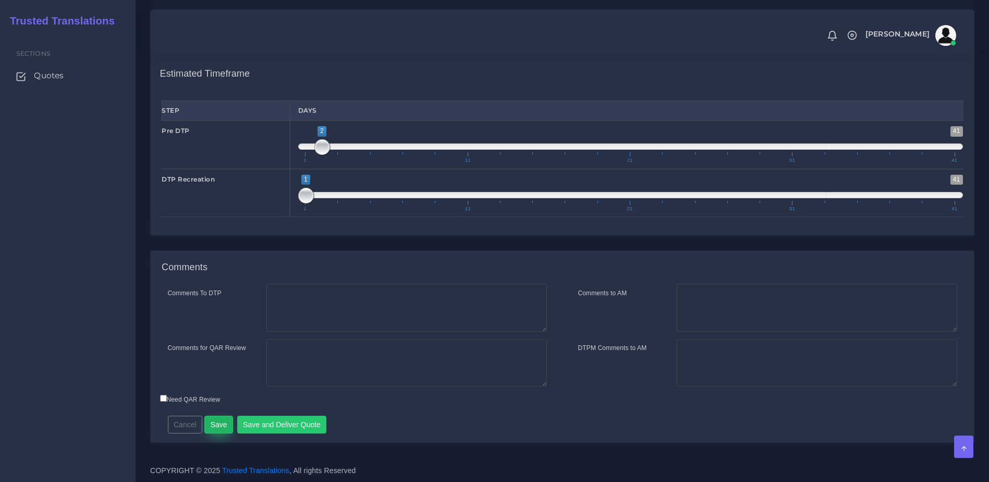
click at [220, 422] on button "Save" at bounding box center [218, 424] width 29 height 18
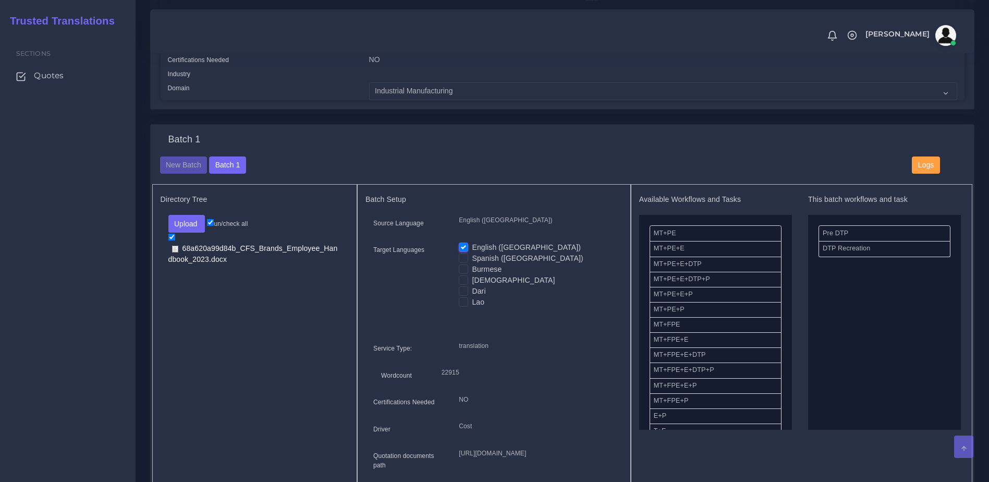
scroll to position [362, 0]
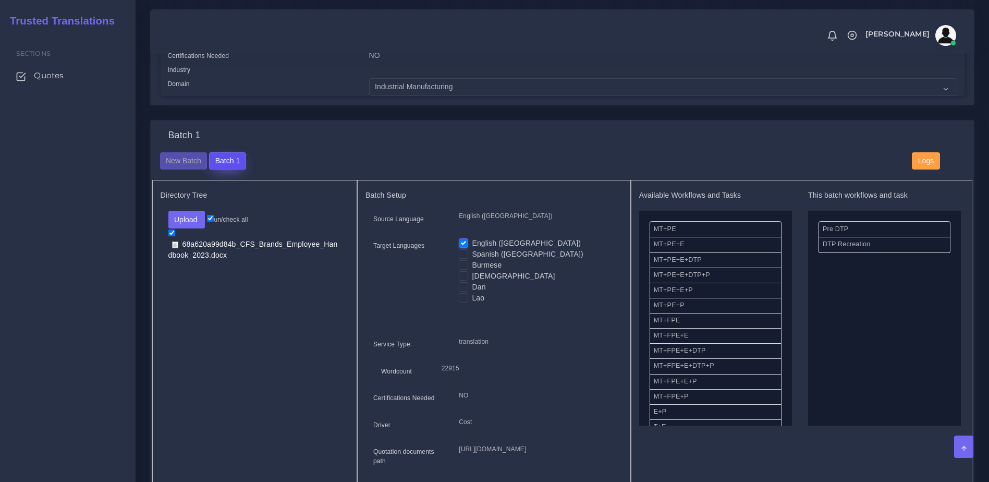
click at [225, 167] on button "Batch 1" at bounding box center [227, 161] width 36 height 18
click at [173, 167] on button "New Batch" at bounding box center [183, 161] width 47 height 18
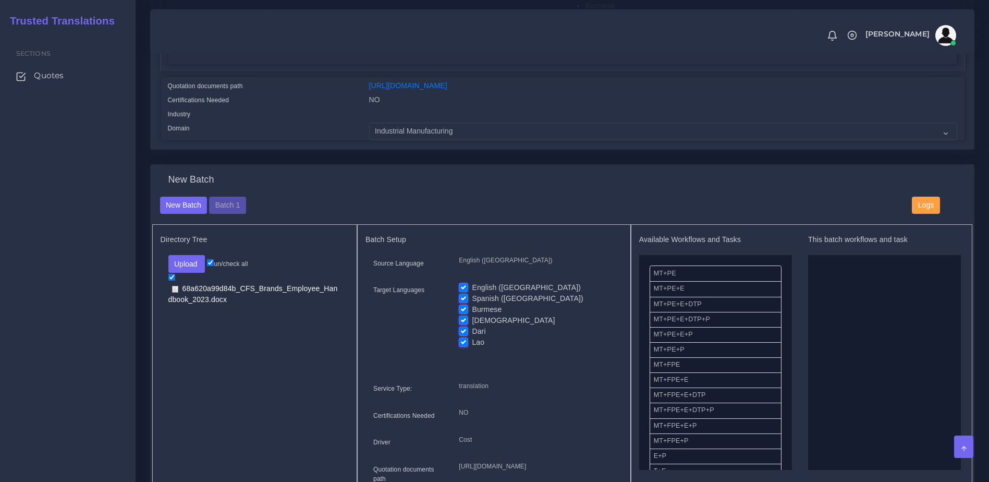
scroll to position [296, 0]
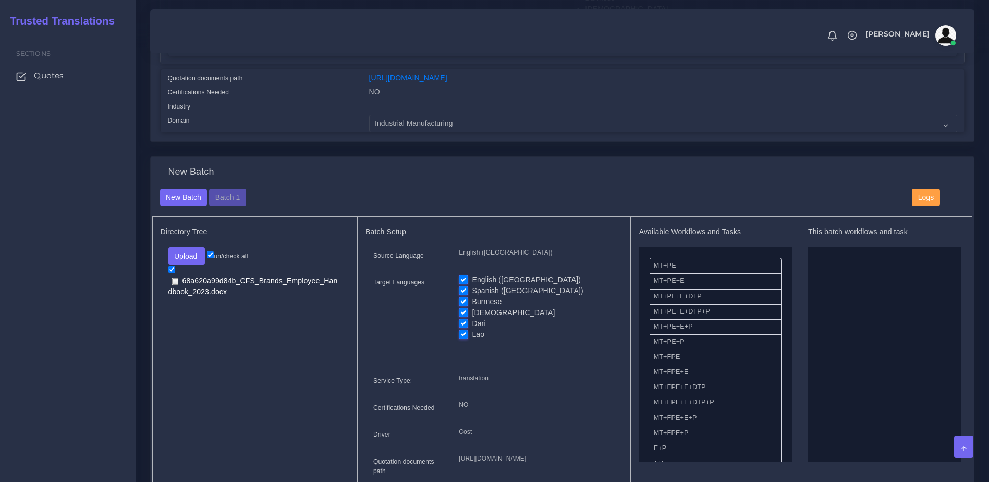
click at [472, 285] on label "English ([GEOGRAPHIC_DATA])" at bounding box center [526, 279] width 109 height 11
click at [465, 284] on input "English ([GEOGRAPHIC_DATA])" at bounding box center [463, 278] width 9 height 9
checkbox input "false"
drag, startPoint x: 684, startPoint y: 272, endPoint x: 825, endPoint y: 283, distance: 141.2
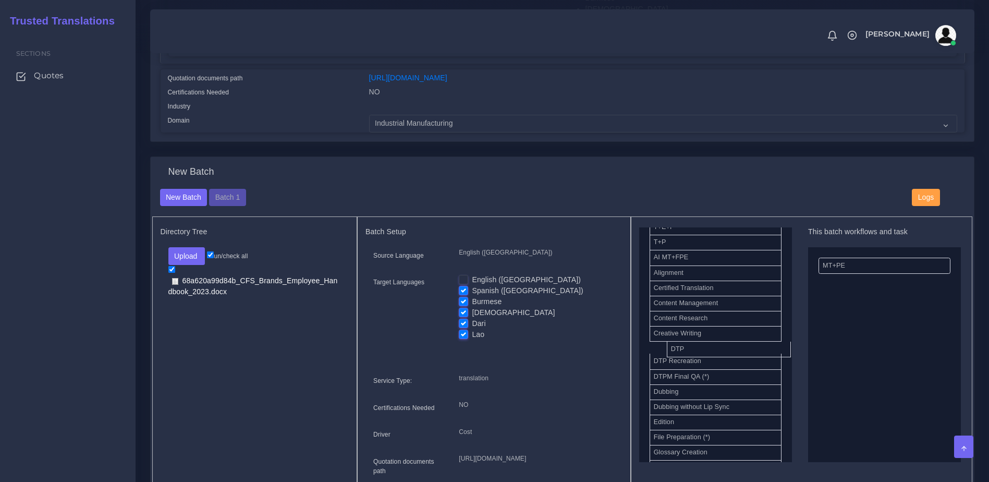
drag, startPoint x: 667, startPoint y: 357, endPoint x: 928, endPoint y: 313, distance: 264.8
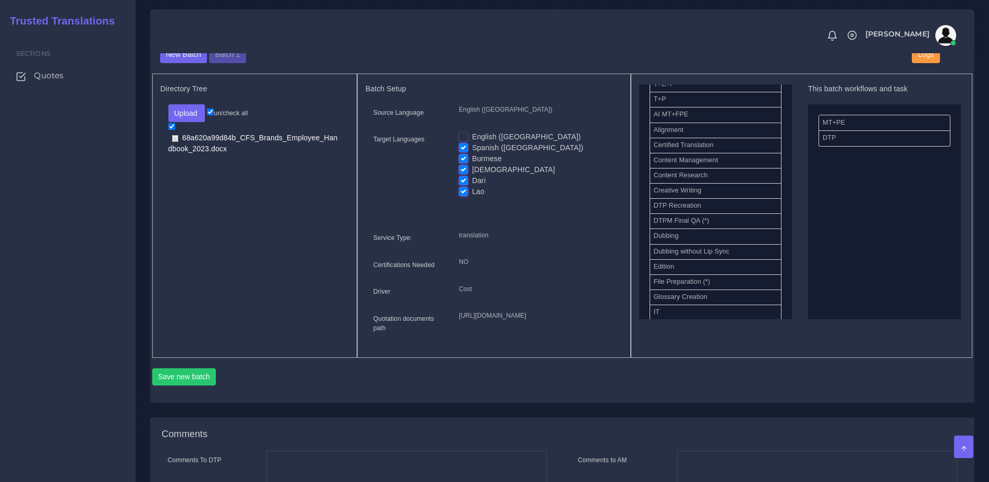
scroll to position [445, 0]
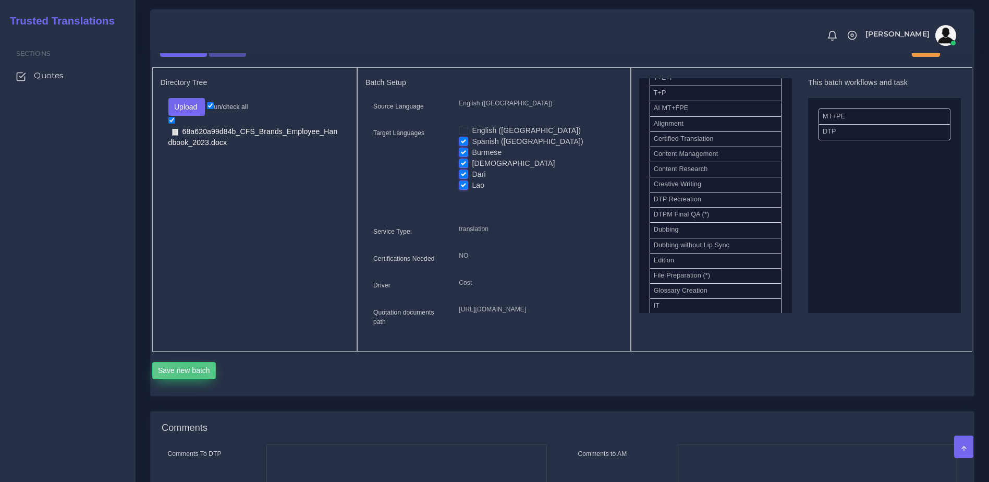
click at [190, 380] on button "Save new batch" at bounding box center [184, 371] width 64 height 18
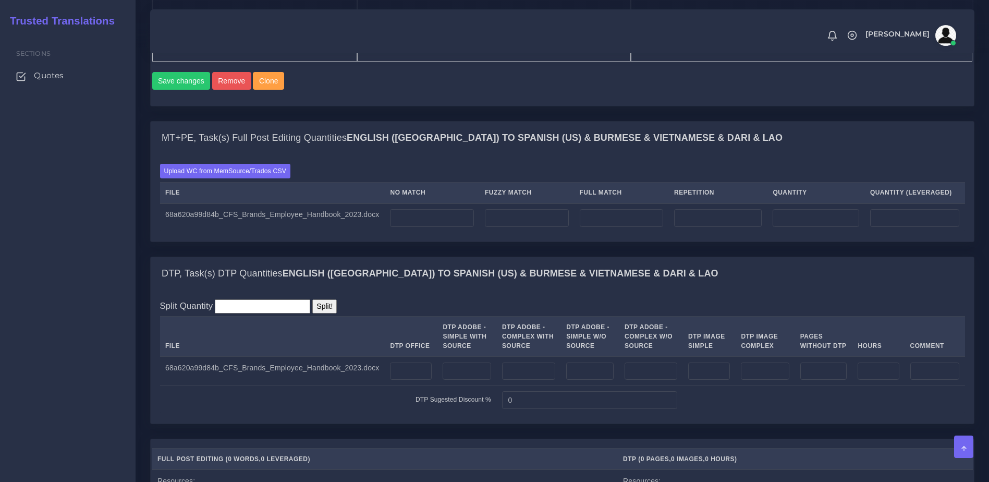
scroll to position [794, 0]
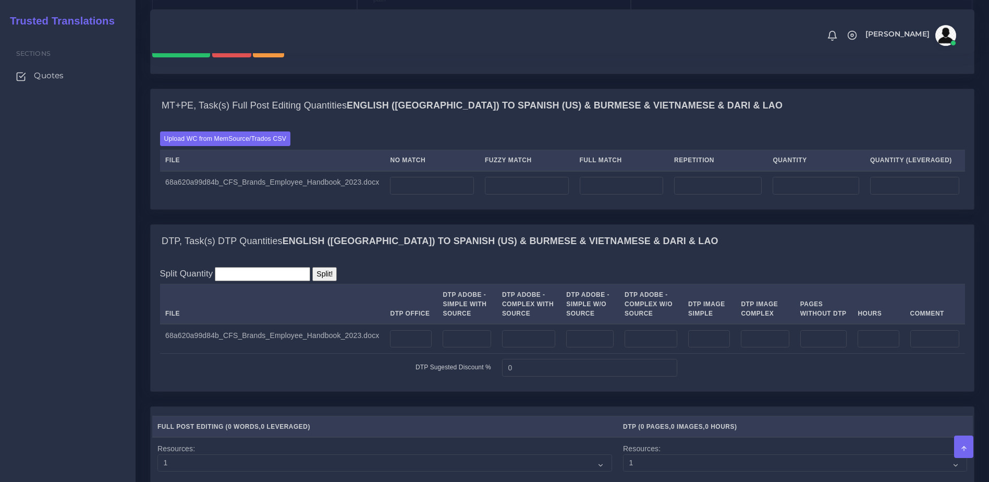
click at [66, 219] on div "Sections Quotes" at bounding box center [68, 256] width 136 height 449
click at [395, 194] on input "number" at bounding box center [432, 186] width 84 height 18
type input "21797"
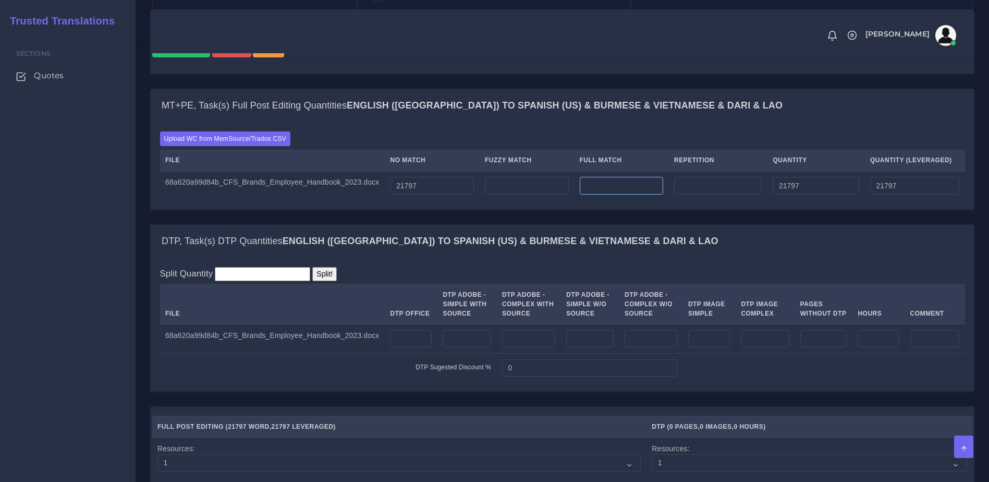
click at [605, 194] on input "number" at bounding box center [622, 186] width 84 height 18
type input "0"
click at [706, 194] on input "number" at bounding box center [718, 186] width 88 height 18
type input "495"
type input "22292"
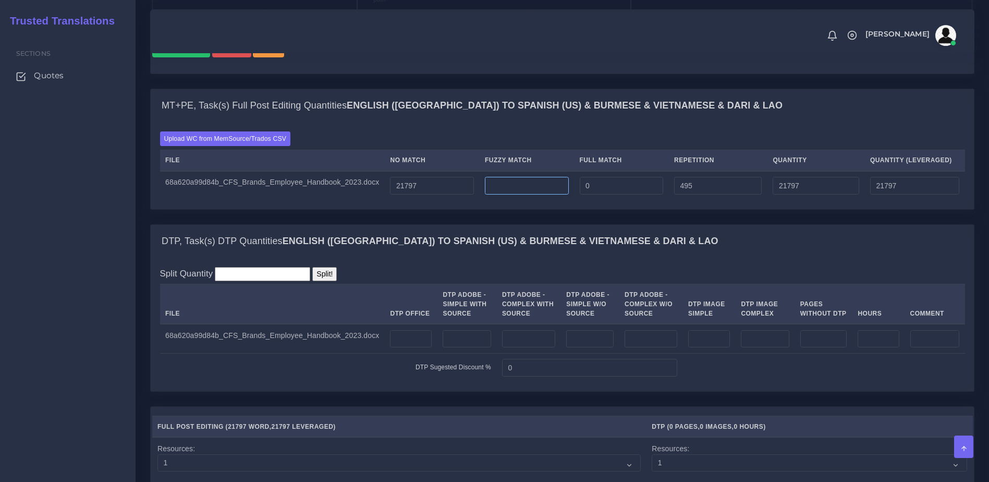
type input "21920"
click at [531, 194] on input "number" at bounding box center [527, 186] width 84 height 18
type input "0"
click at [525, 258] on div "DTP, Task(s) DTP Quantities English (US) TO Spanish (US) & Burmese & Vietnamese…" at bounding box center [562, 241] width 823 height 33
click at [390, 348] on input "number" at bounding box center [411, 339] width 42 height 18
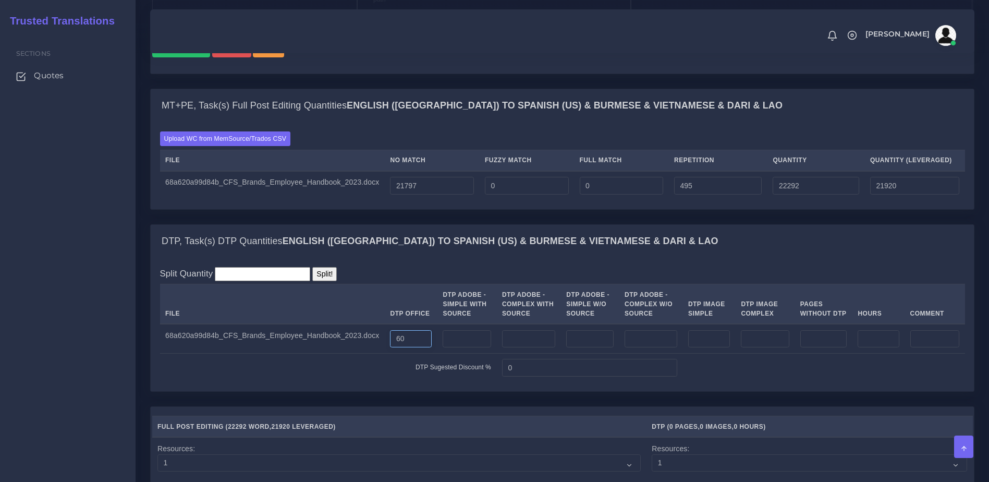
type input "60"
click at [751, 348] on input "number" at bounding box center [765, 339] width 48 height 18
type input "2"
click at [783, 303] on div "Split Quantity Split! File DTP Office DTP Adobe - Simple With Source DTP Adobe …" at bounding box center [562, 324] width 823 height 133
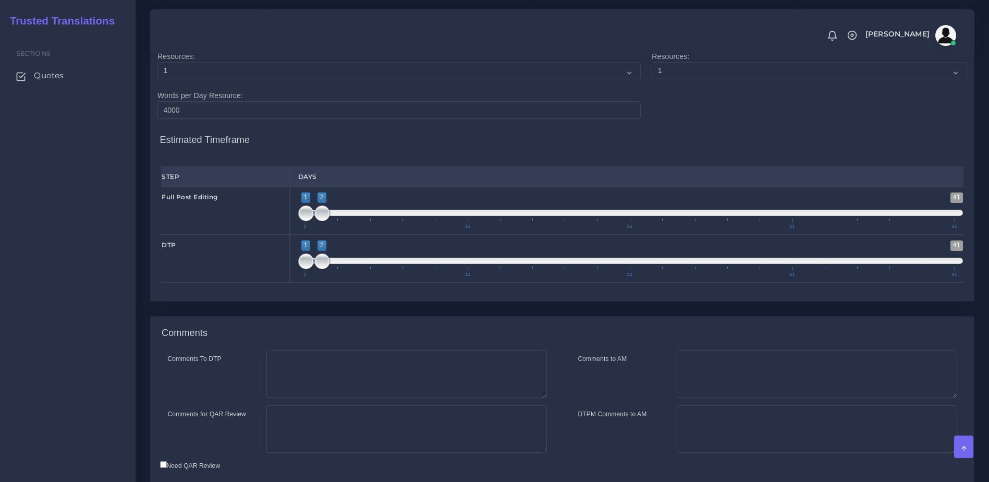
scroll to position [1188, 0]
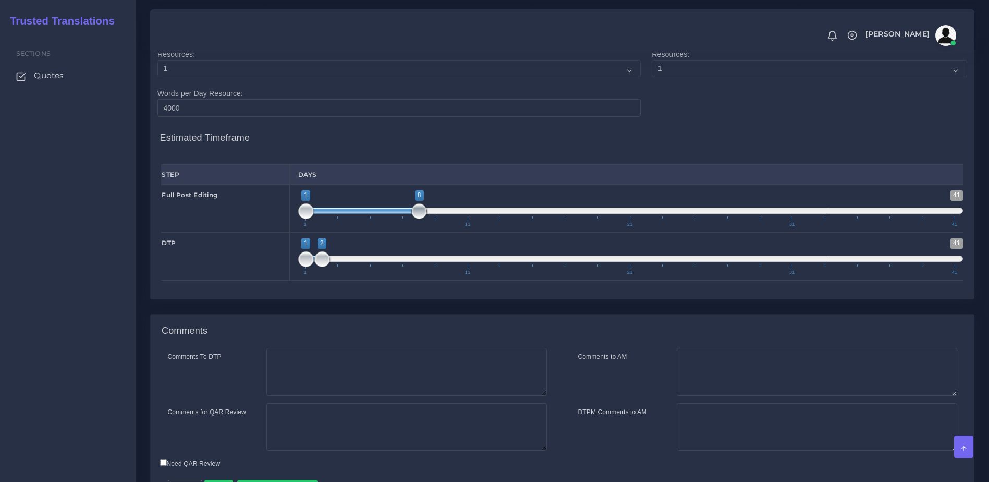
drag, startPoint x: 321, startPoint y: 254, endPoint x: 412, endPoint y: 254, distance: 91.2
click at [412, 219] on span at bounding box center [419, 211] width 16 height 16
type input "2;9"
drag, startPoint x: 352, startPoint y: 251, endPoint x: 374, endPoint y: 251, distance: 22.4
click at [374, 214] on span at bounding box center [379, 210] width 114 height 6
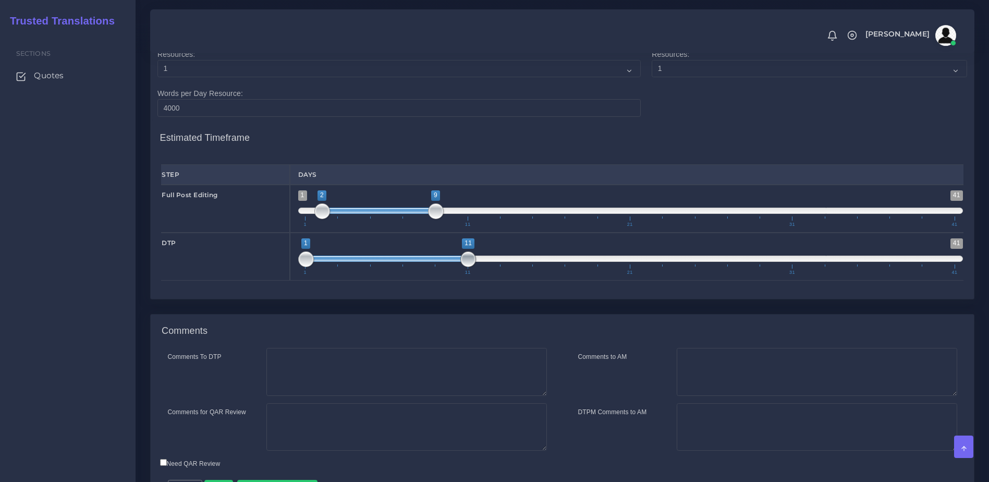
drag, startPoint x: 324, startPoint y: 299, endPoint x: 362, endPoint y: 298, distance: 38.1
click at [462, 267] on span at bounding box center [468, 259] width 16 height 16
drag, startPoint x: 307, startPoint y: 304, endPoint x: 435, endPoint y: 299, distance: 128.3
click at [435, 267] on span at bounding box center [436, 259] width 16 height 16
type input "9;11"
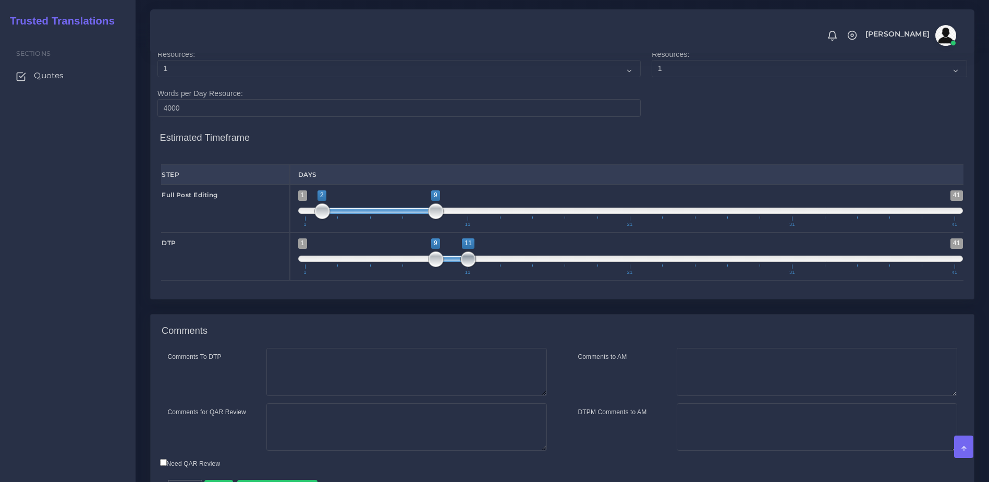
click at [464, 267] on span at bounding box center [468, 259] width 16 height 16
click at [708, 396] on textarea "Comments to AM" at bounding box center [817, 372] width 280 height 48
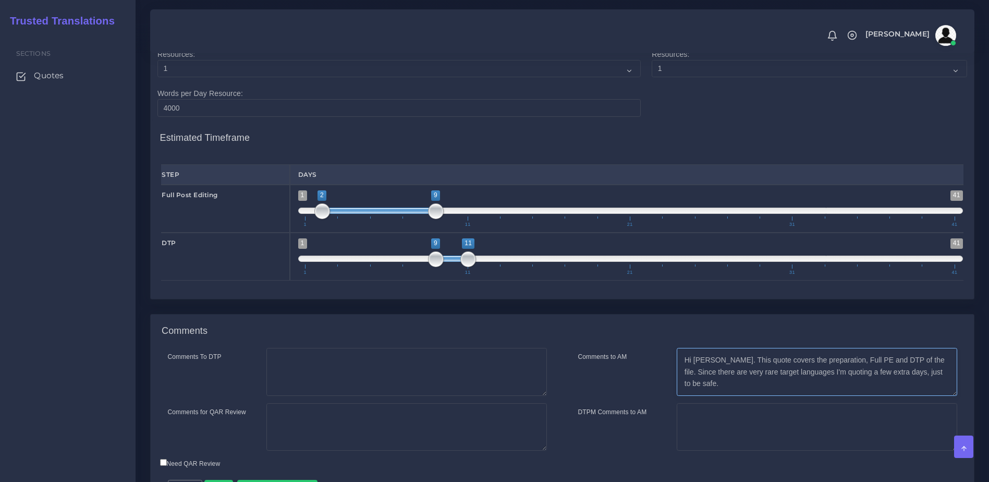
click at [696, 396] on textarea "Hi Daniel. This quote covers the preparation, Full PE and DTP of the file. Sinc…" at bounding box center [817, 372] width 280 height 48
click at [715, 396] on textarea "Hi Daniel. This quote covers the preparation, Full PE and DTP of the file. Sinc…" at bounding box center [817, 372] width 280 height 48
click at [698, 396] on textarea "Hi Daniel. This quote covers the preparation, Full PE and DTP of the file. Sinc…" at bounding box center [817, 372] width 280 height 48
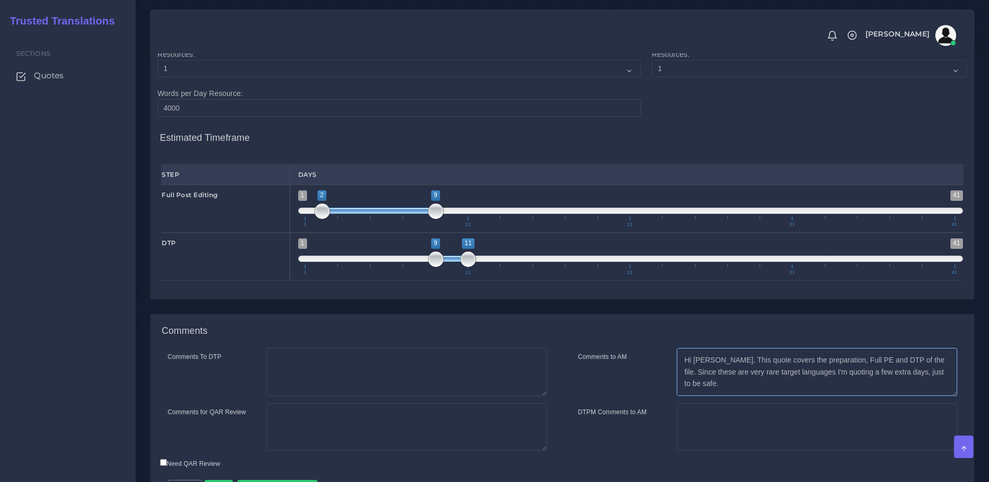
click at [698, 396] on textarea "Hi Daniel. This quote covers the preparation, Full PE and DTP of the file. Sinc…" at bounding box center [817, 372] width 280 height 48
click at [798, 396] on textarea "Hi Daniel. This quote covers the preparation, Full PE and DTP of the file. Sinc…" at bounding box center [817, 372] width 280 height 48
click at [800, 396] on textarea "Hi Daniel. This quote covers the preparation, Full PE and DTP of the file. Sinc…" at bounding box center [817, 372] width 280 height 48
click at [948, 396] on textarea "Hi Daniel. This quote covers the preparation, Full PE and DTP of the file. Sinc…" at bounding box center [817, 372] width 280 height 48
click at [719, 396] on textarea "Hi Daniel. This quote covers the preparation, Full PE and DTP of the file. Sinc…" at bounding box center [817, 372] width 280 height 48
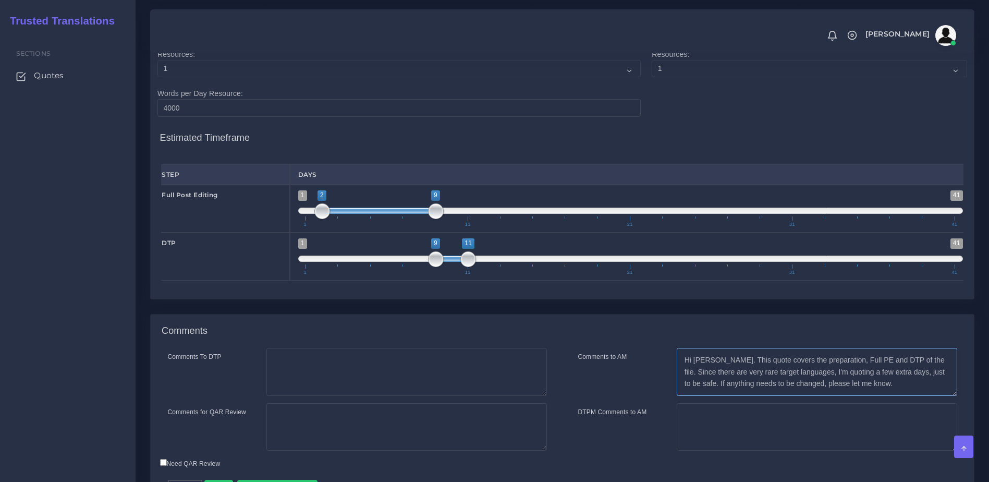
drag, startPoint x: 718, startPoint y: 397, endPoint x: 913, endPoint y: 402, distance: 195.6
click at [913, 396] on textarea "Hi Daniel. This quote covers the preparation, Full PE and DTP of the file. Sinc…" at bounding box center [817, 372] width 280 height 48
type textarea "Hi Daniel. This quote covers the preparation, Full PE and DTP of the file. Sinc…"
click at [411, 451] on textarea "Comments for QAR Review" at bounding box center [406, 427] width 280 height 48
paste textarea "This quote covers the preparation, Full PE and DTP of the file."
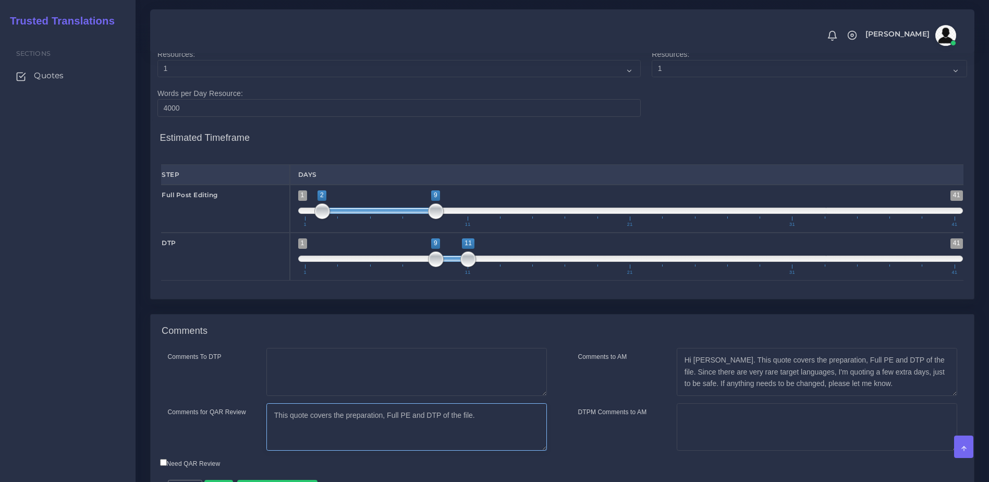
click at [383, 451] on textarea "This quote covers the preparation, Full PE and DTP of the file." at bounding box center [406, 427] width 280 height 48
click at [492, 451] on textarea "This quote covers the preparation (pre DTP and recreation), Full PE and DTP of …" at bounding box center [406, 427] width 280 height 48
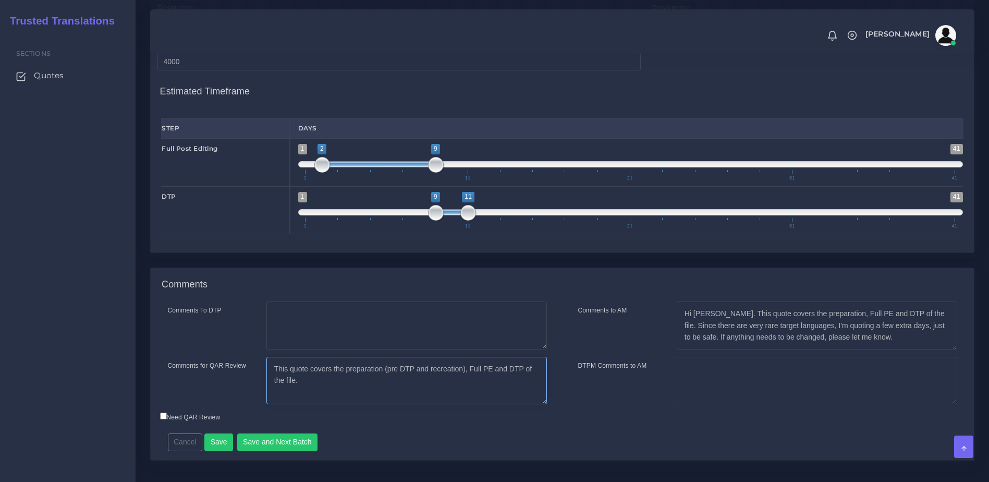
scroll to position [1265, 0]
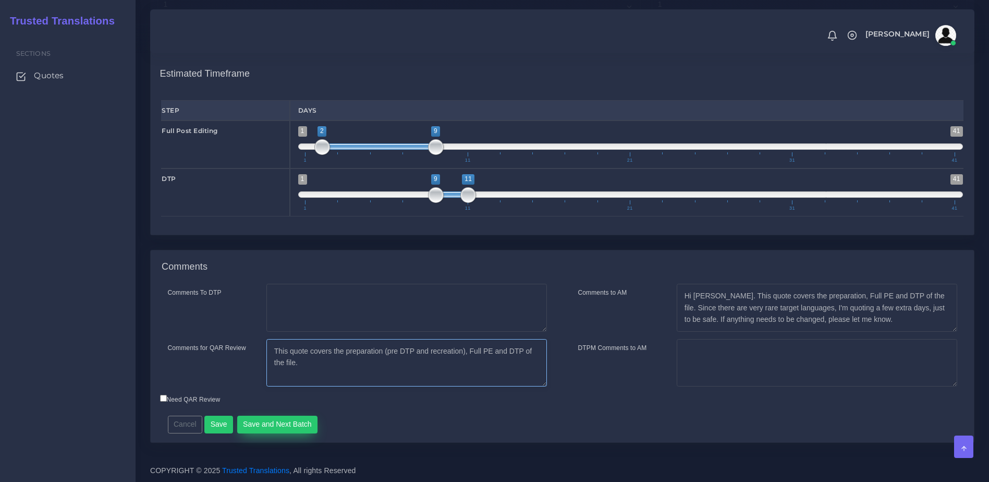
type textarea "This quote covers the preparation (pre DTP and recreation), Full PE and DTP of …"
click at [271, 433] on button "Save and Next Batch" at bounding box center [277, 424] width 81 height 18
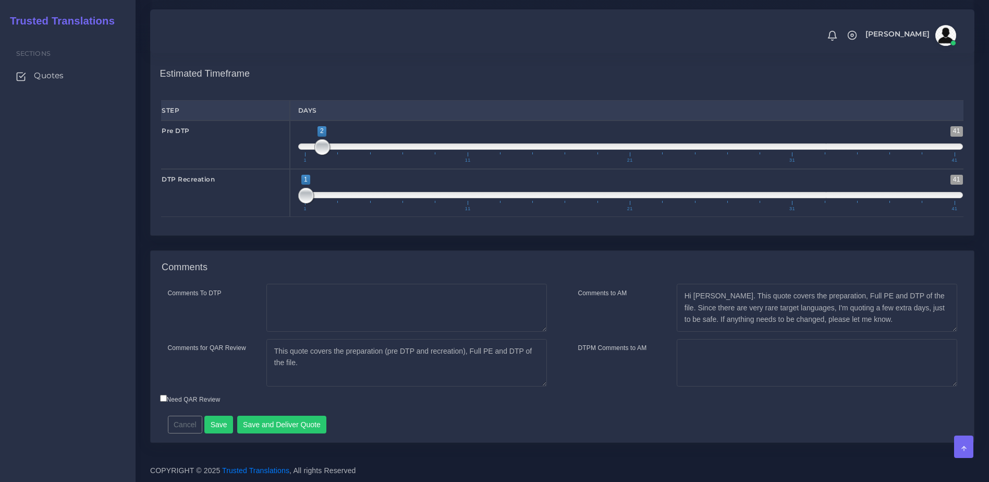
scroll to position [1245, 0]
click at [282, 423] on button "Save and Deliver Quote" at bounding box center [282, 424] width 90 height 18
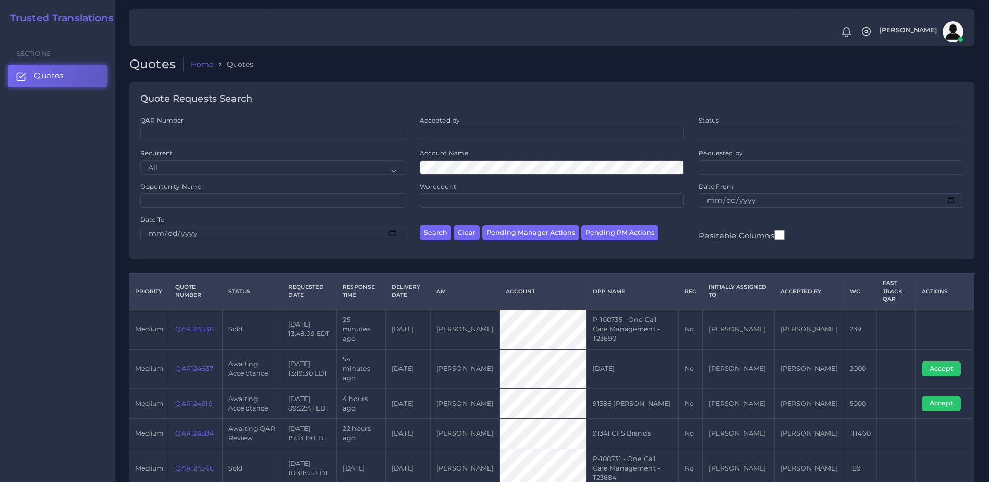
click at [184, 364] on link "QAR124637" at bounding box center [194, 368] width 38 height 8
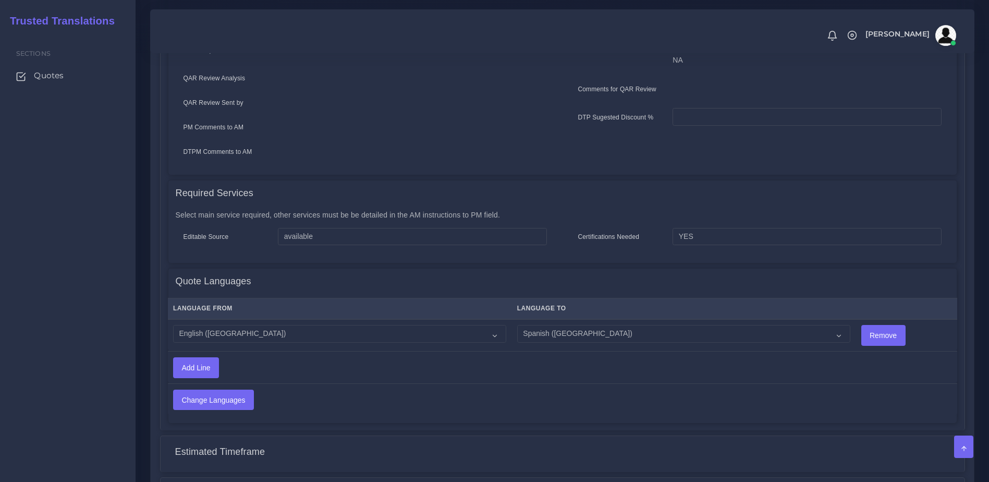
scroll to position [474, 0]
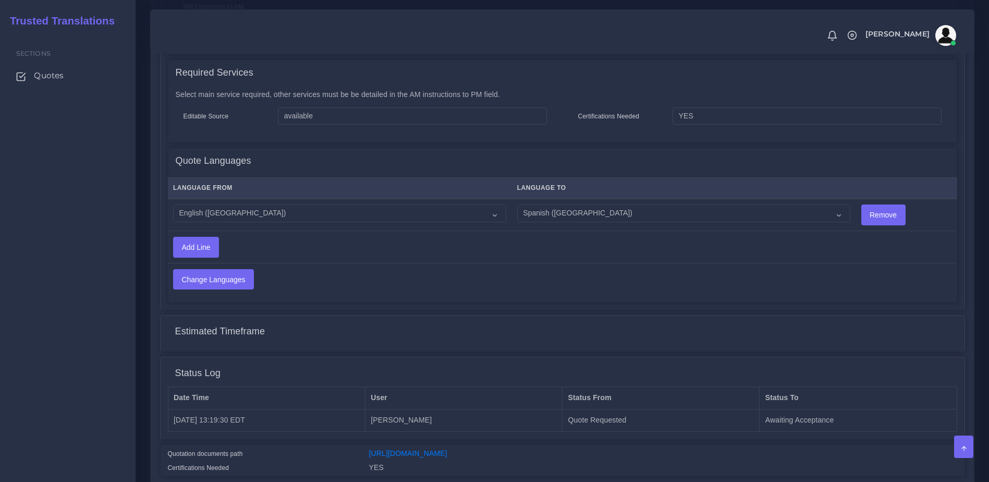
click at [418, 445] on div "Quotation documents path [URL][DOMAIN_NAME] Certifications Needed YES" at bounding box center [563, 460] width 804 height 31
click at [424, 449] on link "[URL][DOMAIN_NAME]" at bounding box center [408, 453] width 78 height 8
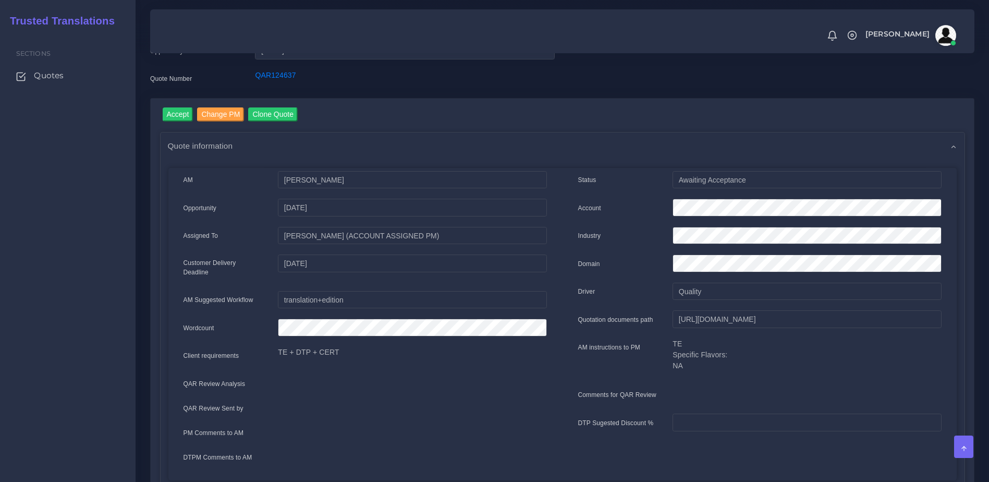
scroll to position [44, 0]
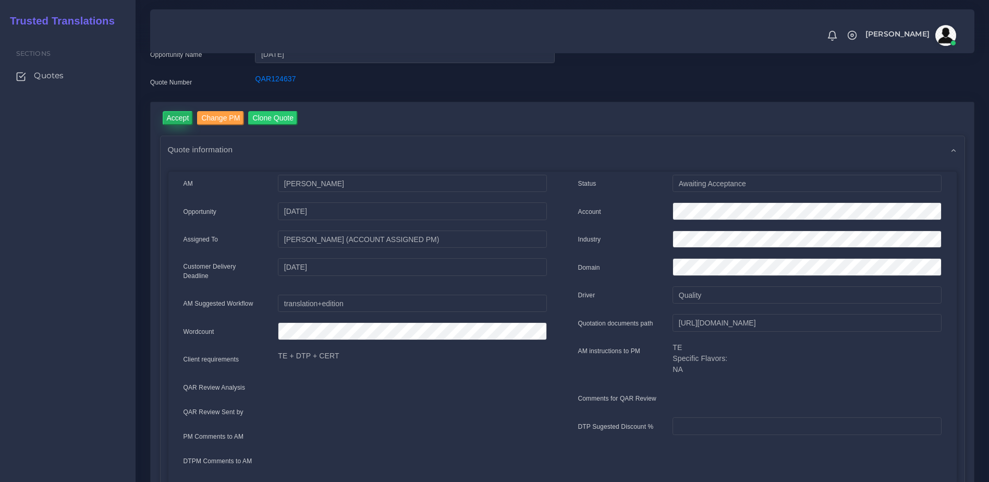
click at [179, 118] on input "Accept" at bounding box center [178, 118] width 31 height 14
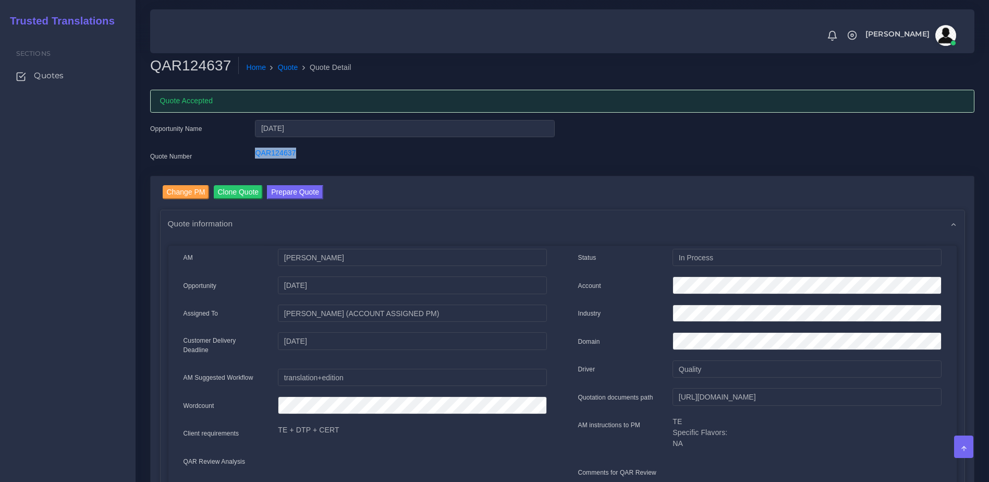
drag, startPoint x: 271, startPoint y: 156, endPoint x: 205, endPoint y: 154, distance: 65.7
click at [205, 154] on div "Quote Number QAR124637" at bounding box center [352, 158] width 420 height 21
copy div "QAR124637"
click at [304, 199] on link "Prepare Quote" at bounding box center [295, 193] width 56 height 17
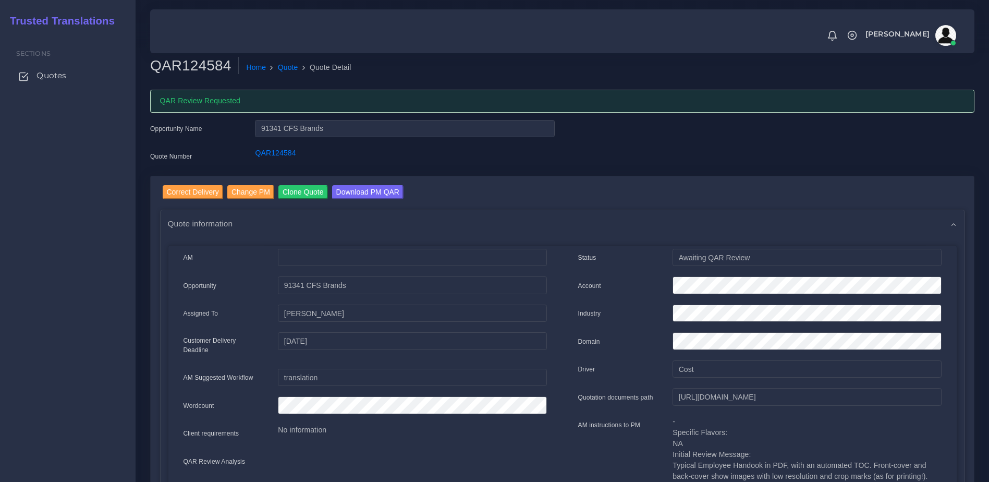
click at [65, 72] on link "Quotes" at bounding box center [68, 76] width 120 height 22
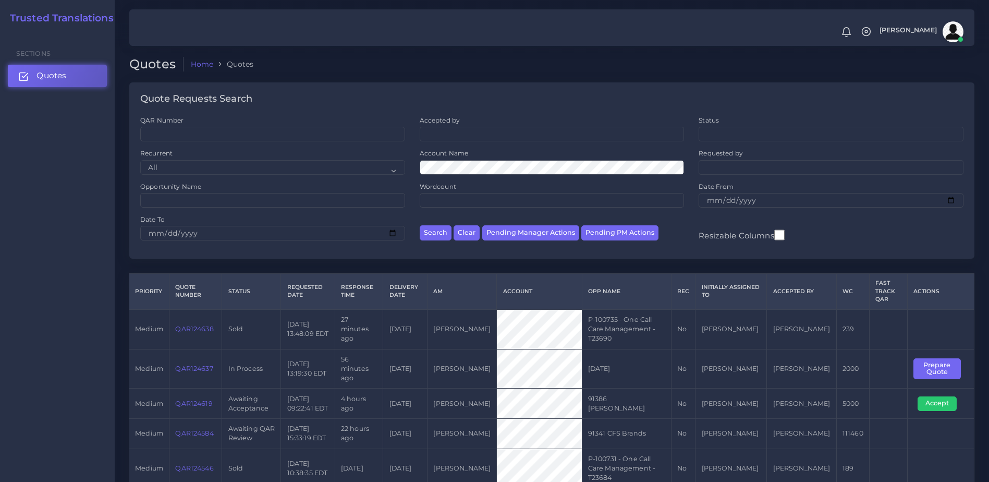
click at [45, 69] on link "Quotes" at bounding box center [57, 76] width 99 height 22
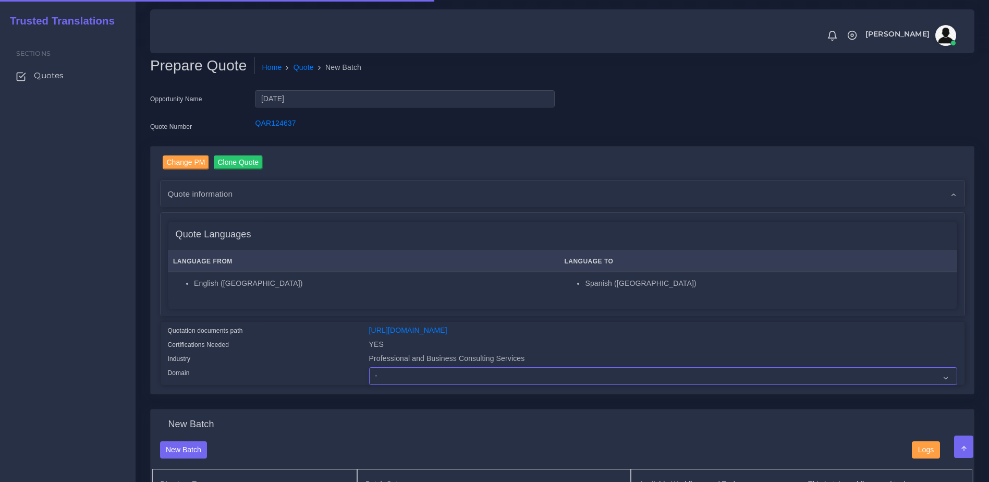
click at [414, 385] on select "- Advertising and Media Agriculture, Forestry and Fishing Architecture, Buildin…" at bounding box center [663, 376] width 588 height 18
select select "Professional and Business Consulting Services"
click at [369, 375] on select "- Advertising and Media Agriculture, Forestry and Fishing Architecture, Buildin…" at bounding box center [663, 376] width 588 height 18
click at [284, 336] on div "Quotation documents path" at bounding box center [260, 332] width 201 height 14
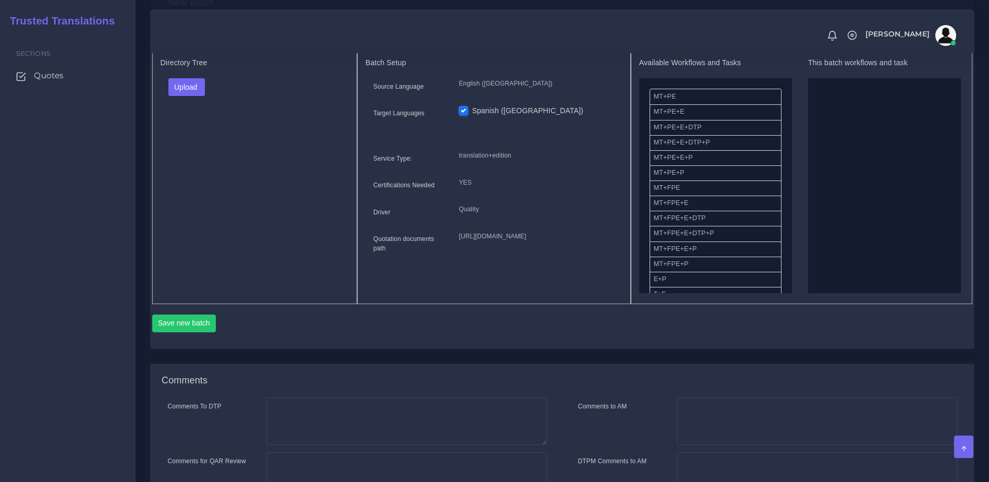
click at [183, 111] on div "Directory Tree Upload Folder Files un/check all" at bounding box center [254, 175] width 205 height 256
click at [188, 96] on button "Upload" at bounding box center [186, 87] width 37 height 18
click at [186, 133] on label "Files" at bounding box center [205, 126] width 72 height 13
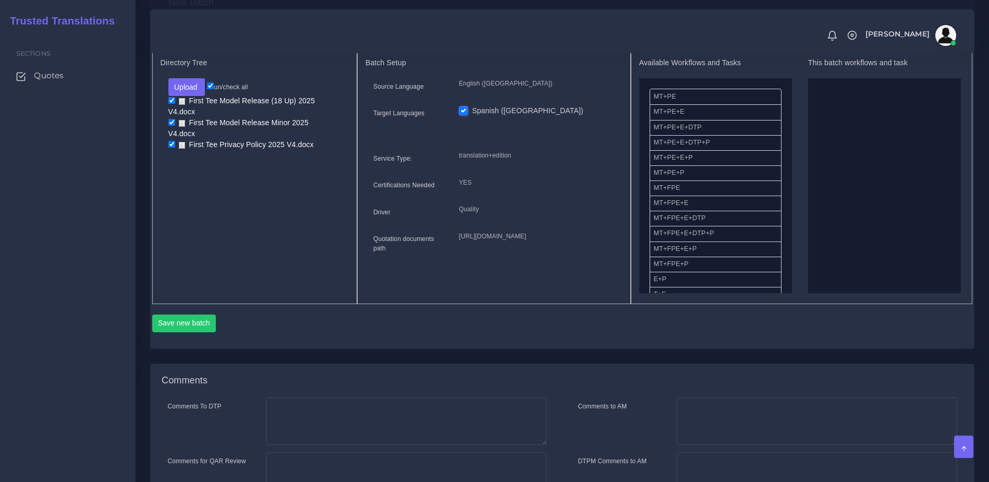
drag, startPoint x: 680, startPoint y: 194, endPoint x: 858, endPoint y: 161, distance: 180.8
drag, startPoint x: 848, startPoint y: 104, endPoint x: 721, endPoint y: 185, distance: 150.3
drag, startPoint x: 684, startPoint y: 180, endPoint x: 858, endPoint y: 157, distance: 175.1
drag, startPoint x: 840, startPoint y: 105, endPoint x: 709, endPoint y: 180, distance: 150.7
drag, startPoint x: 696, startPoint y: 271, endPoint x: 839, endPoint y: 195, distance: 161.6
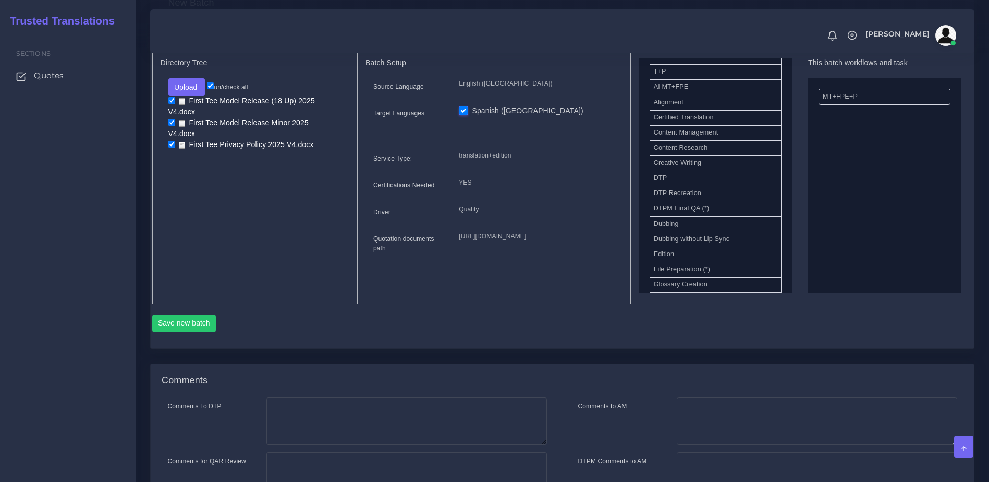
scroll to position [277, 0]
drag, startPoint x: 689, startPoint y: 176, endPoint x: 807, endPoint y: 172, distance: 118.4
click at [192, 332] on button "Save new batch" at bounding box center [184, 323] width 64 height 18
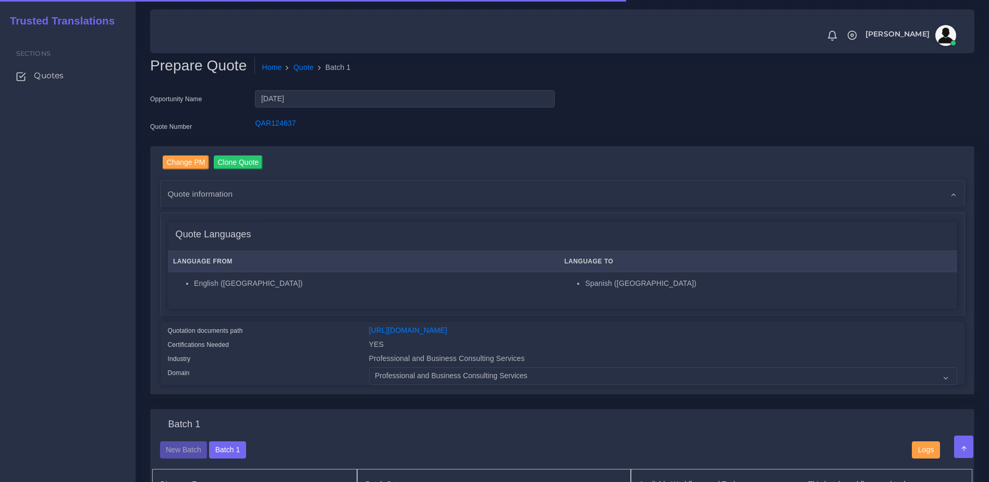
drag, startPoint x: 0, startPoint y: 0, endPoint x: 802, endPoint y: 204, distance: 827.9
click at [802, 204] on div "Quote information" at bounding box center [563, 193] width 804 height 27
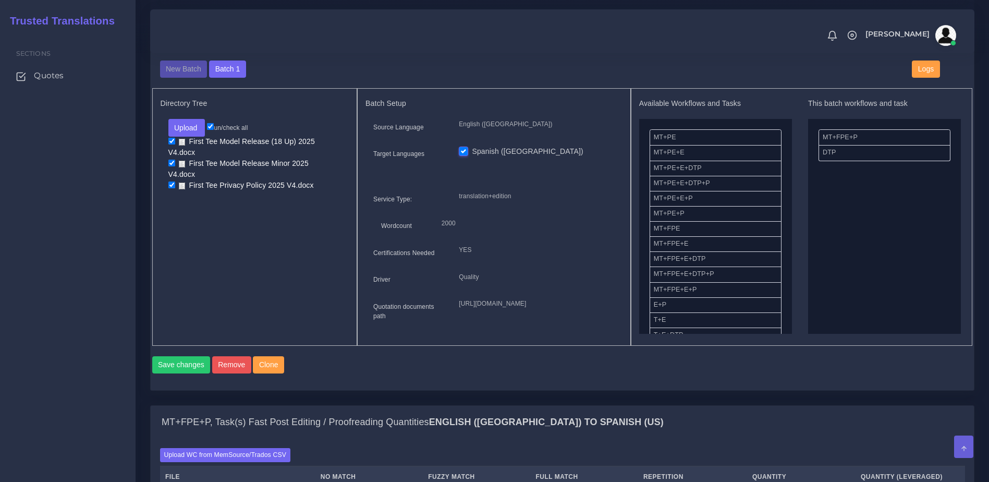
scroll to position [840, 0]
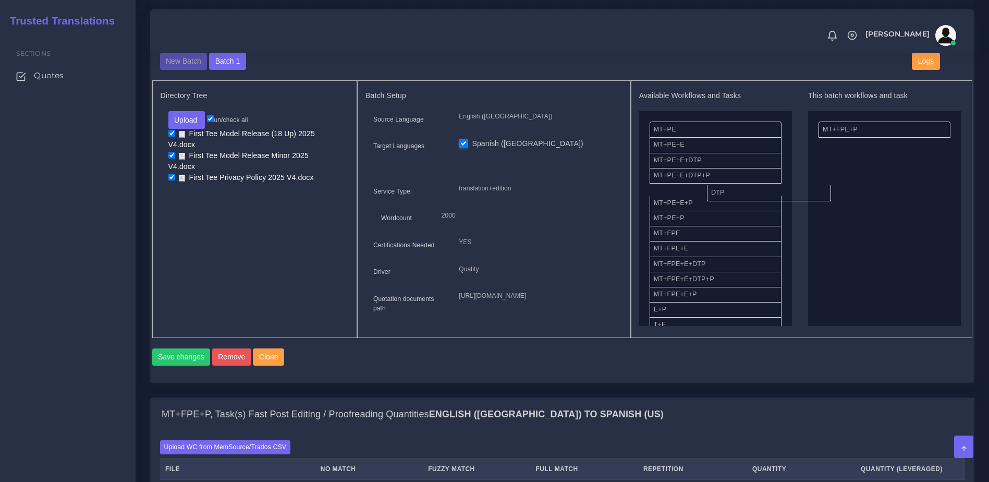
drag, startPoint x: 837, startPoint y: 152, endPoint x: 720, endPoint y: 206, distance: 128.7
click at [175, 366] on button "Save changes" at bounding box center [181, 357] width 58 height 18
click at [400, 53] on div "Batch 1" at bounding box center [562, 41] width 821 height 22
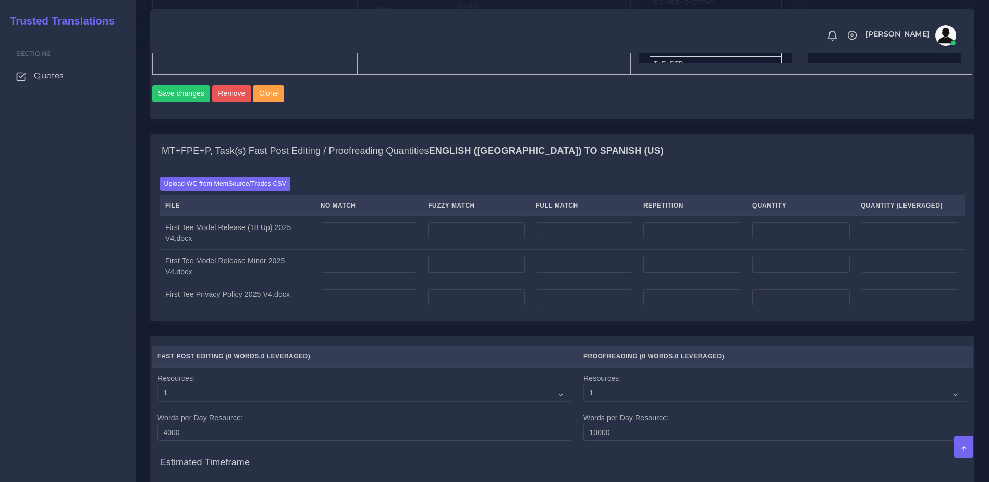
scroll to position [714, 0]
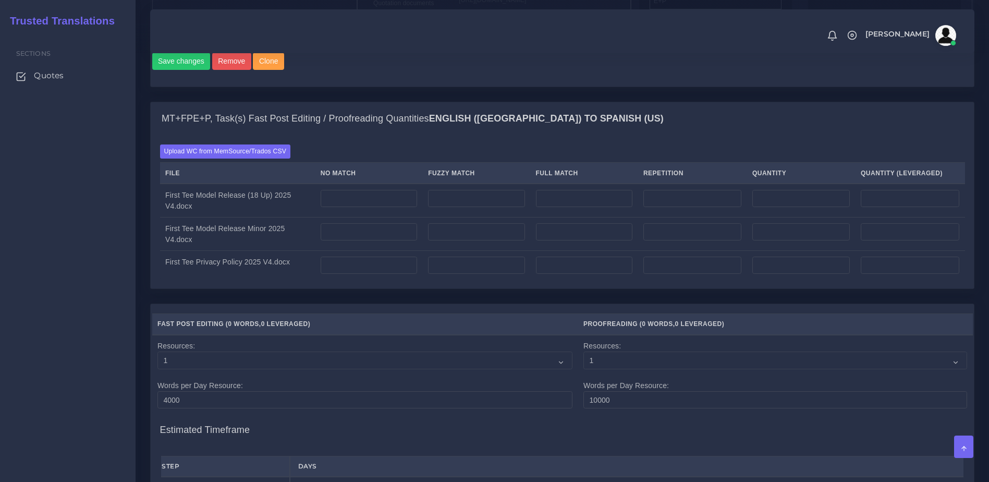
click at [276, 182] on div "Upload WC from MemSource/Trados CSV File No Match Fuzzy Match Full Match Repeti…" at bounding box center [562, 211] width 823 height 153
click at [274, 158] on label "Upload WC from MemSource/Trados CSV" at bounding box center [225, 151] width 131 height 14
click at [0, 0] on input "Upload WC from MemSource/Trados CSV" at bounding box center [0, 0] width 0 height 0
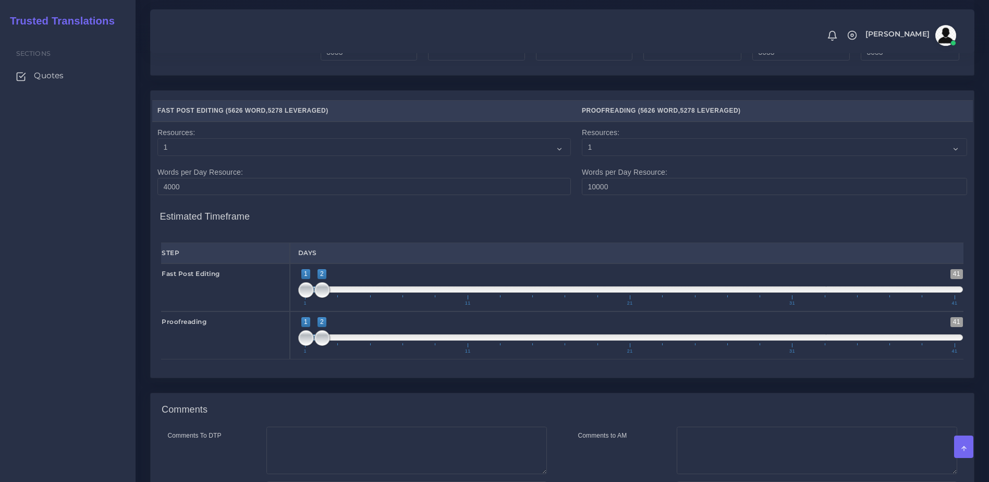
scroll to position [928, 0]
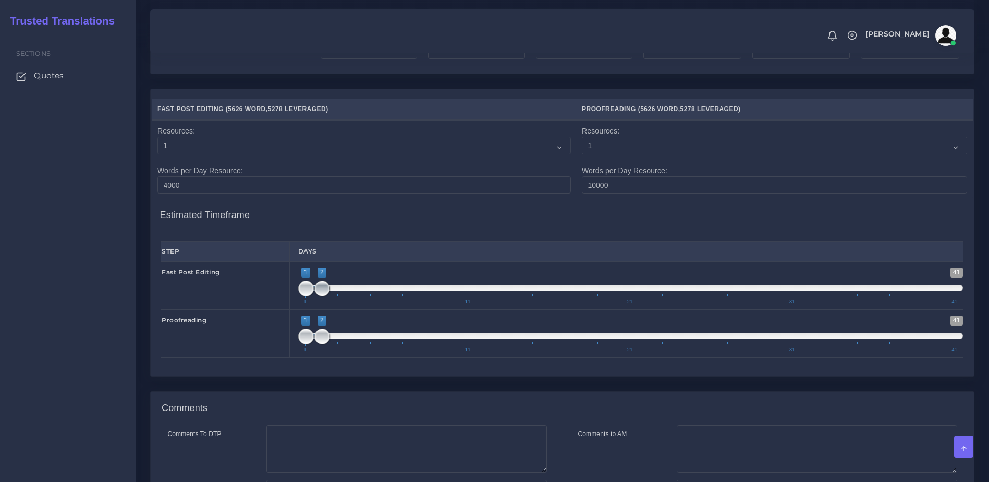
type input "1;1"
drag, startPoint x: 326, startPoint y: 321, endPoint x: 310, endPoint y: 322, distance: 16.7
click at [314, 296] on span at bounding box center [322, 288] width 16 height 16
drag, startPoint x: 302, startPoint y: 376, endPoint x: 321, endPoint y: 375, distance: 18.3
click at [320, 352] on span "1 41 1 2 1 — 2 1 11 21 31 41" at bounding box center [630, 333] width 665 height 36
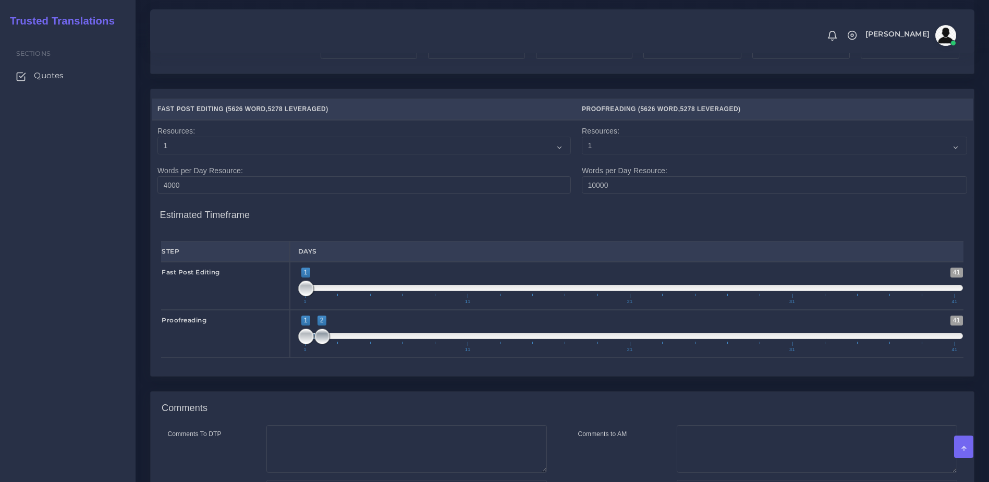
drag, startPoint x: 297, startPoint y: 369, endPoint x: 316, endPoint y: 370, distance: 19.8
click at [316, 358] on div "1 41 1 2 1 — 2 1 11 21 31 41 1;2" at bounding box center [631, 334] width 682 height 48
type input "2;2"
drag, startPoint x: 311, startPoint y: 371, endPoint x: 337, endPoint y: 378, distance: 26.4
click at [339, 352] on span "1 41 2 2 2 — 2 1 11 21 31 41" at bounding box center [630, 333] width 665 height 36
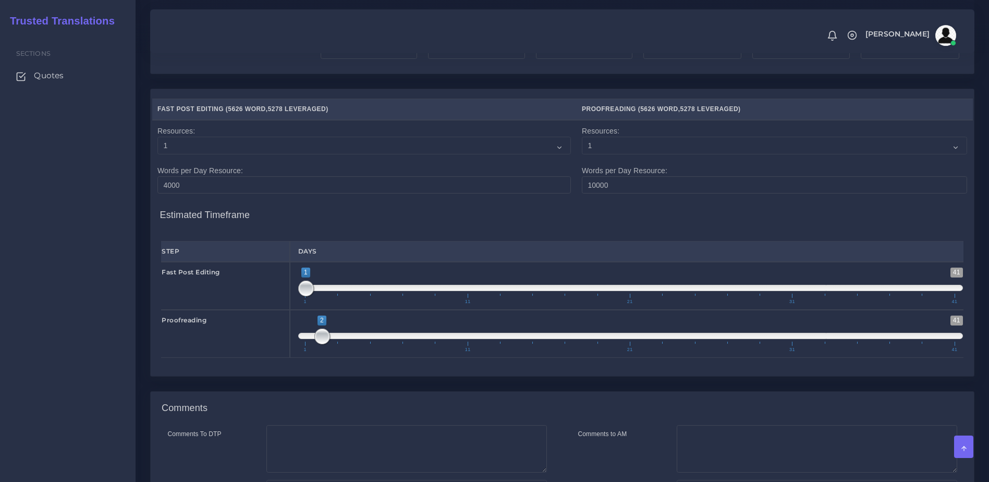
click at [352, 367] on div "Step Days Fast Post Editing 1" at bounding box center [562, 299] width 805 height 135
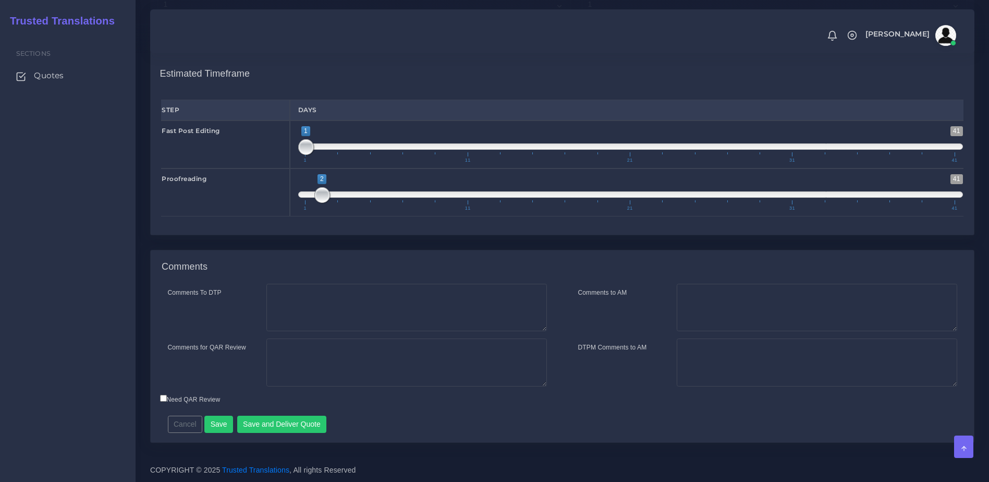
scroll to position [1102, 0]
click at [718, 302] on textarea "Comments to AM" at bounding box center [817, 308] width 280 height 48
type textarea "Hi [PERSON_NAME]. This quote covers the Fast PE + P of the files. If anything n…"
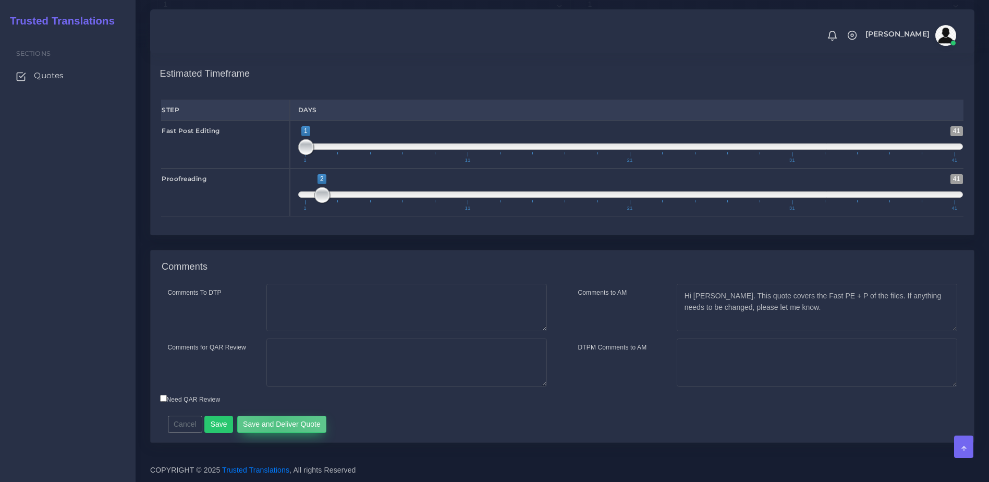
click at [274, 422] on button "Save and Deliver Quote" at bounding box center [282, 424] width 90 height 18
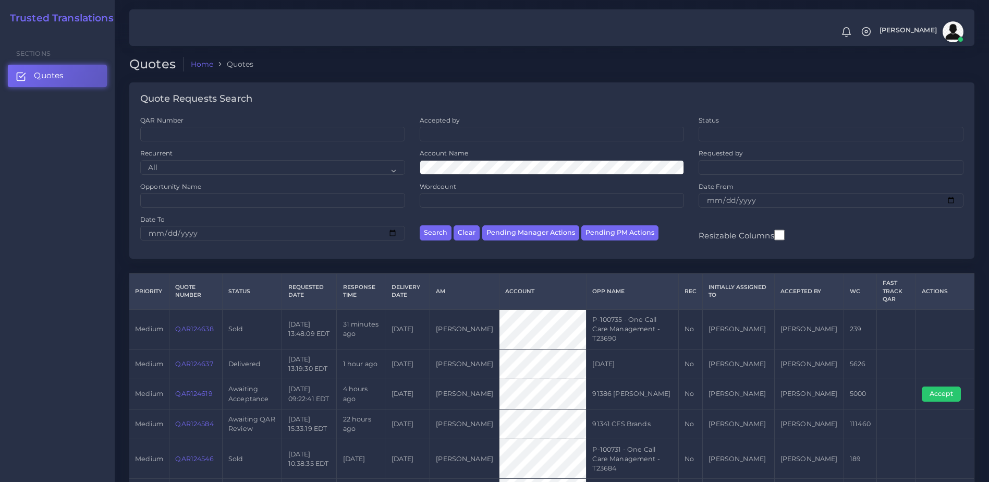
click at [201, 360] on link "QAR124637" at bounding box center [194, 364] width 38 height 8
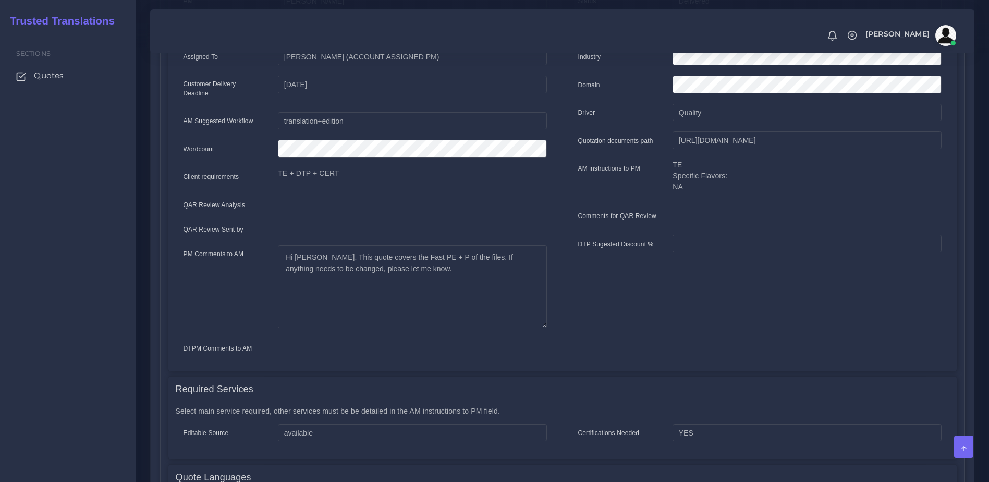
scroll to position [220, 0]
